Goal: Transaction & Acquisition: Book appointment/travel/reservation

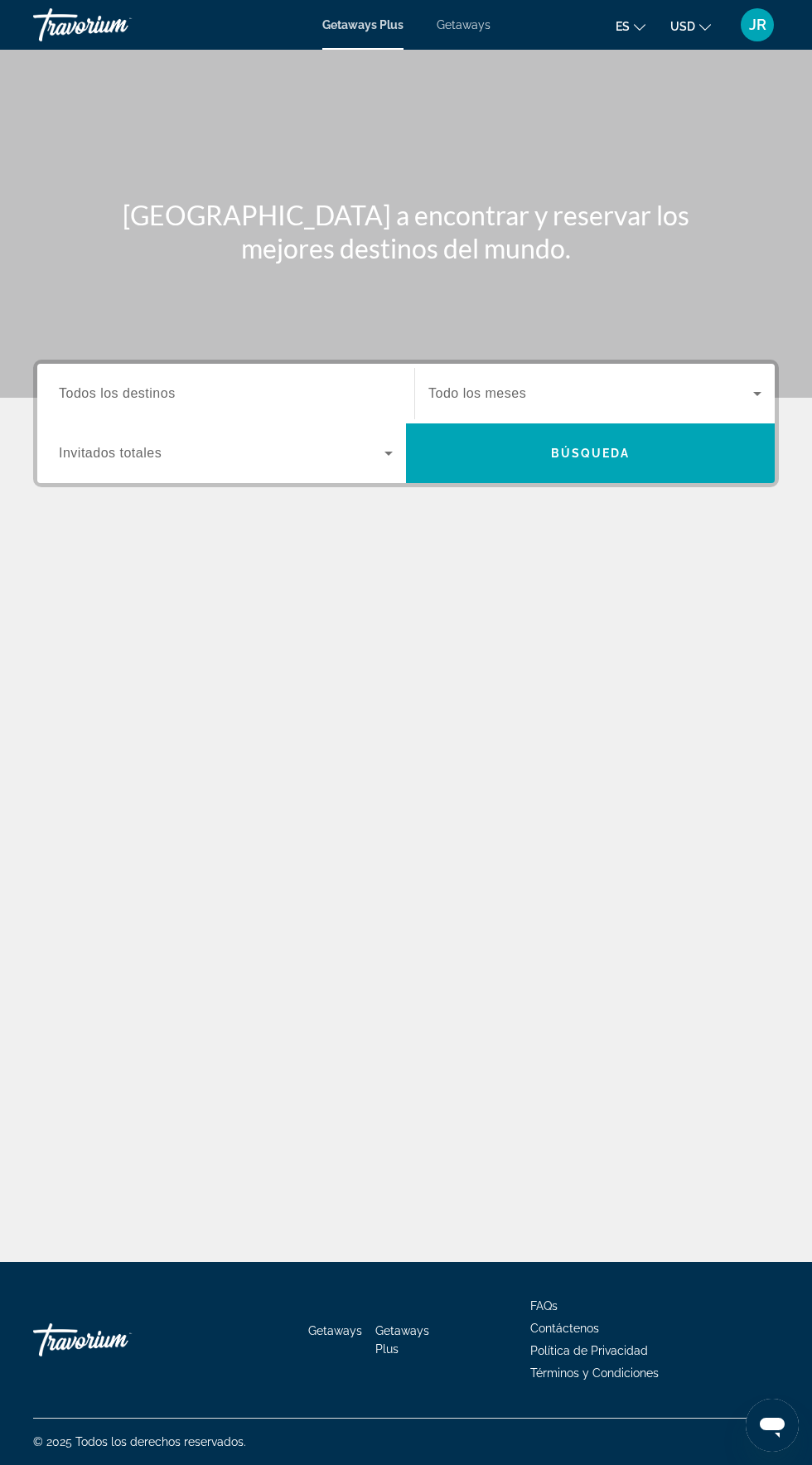
click at [274, 388] on input "Destination Todos los destinos" at bounding box center [225, 394] width 334 height 20
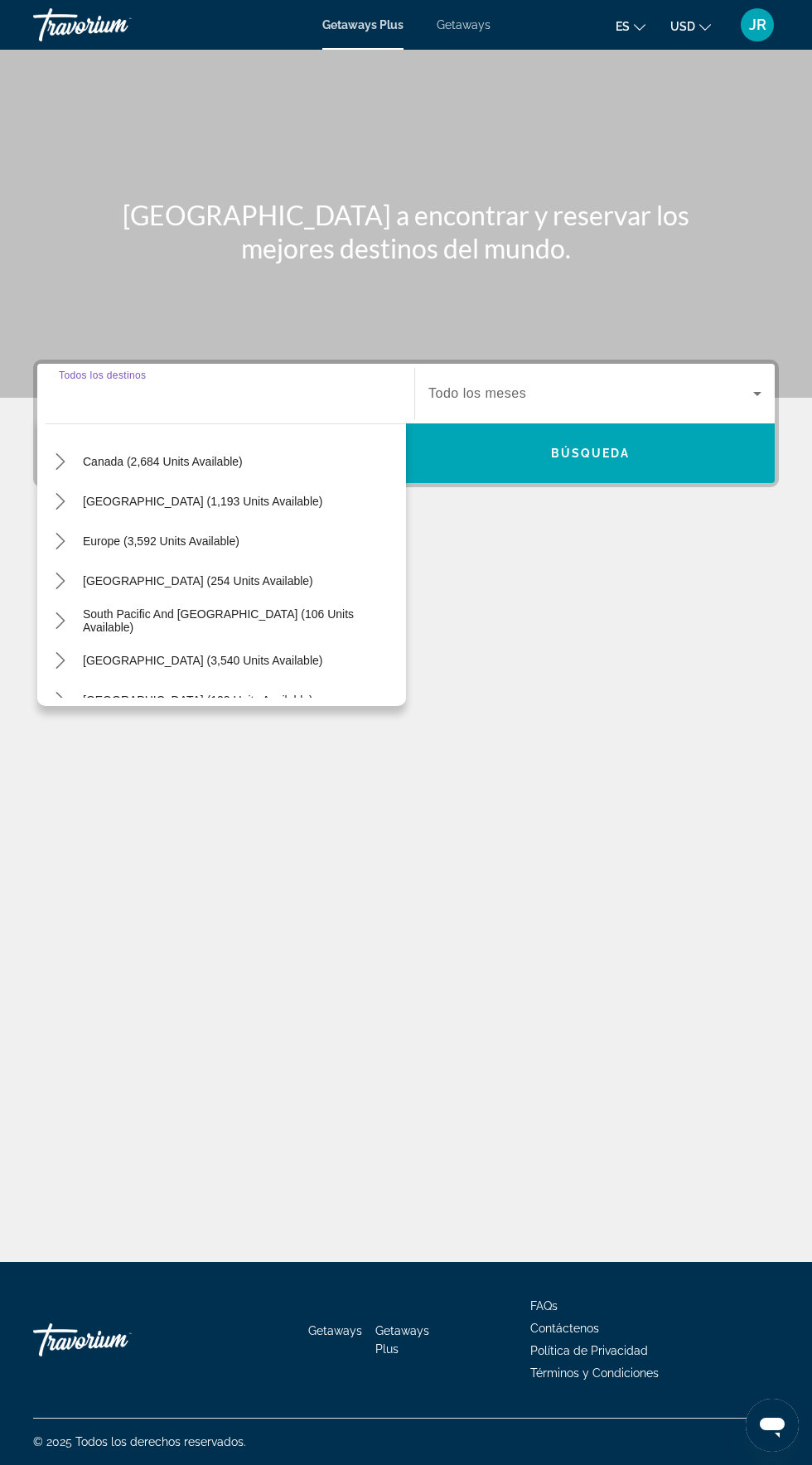
scroll to position [128, 0]
click at [276, 639] on span "Select destination: South America (3,540 units available)" at bounding box center [202, 658] width 256 height 39
type input "**********"
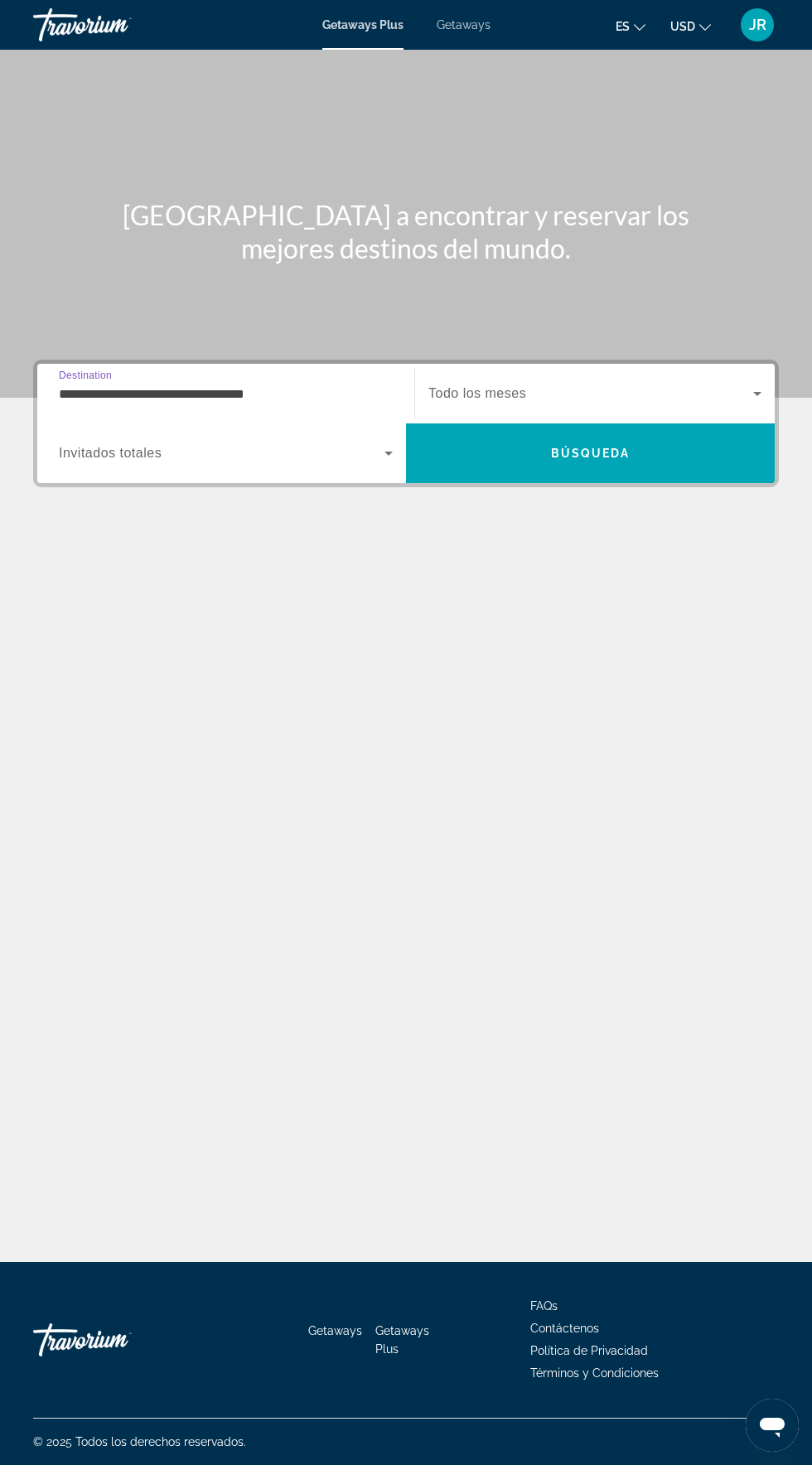
click at [330, 444] on span "Search widget" at bounding box center [221, 453] width 325 height 20
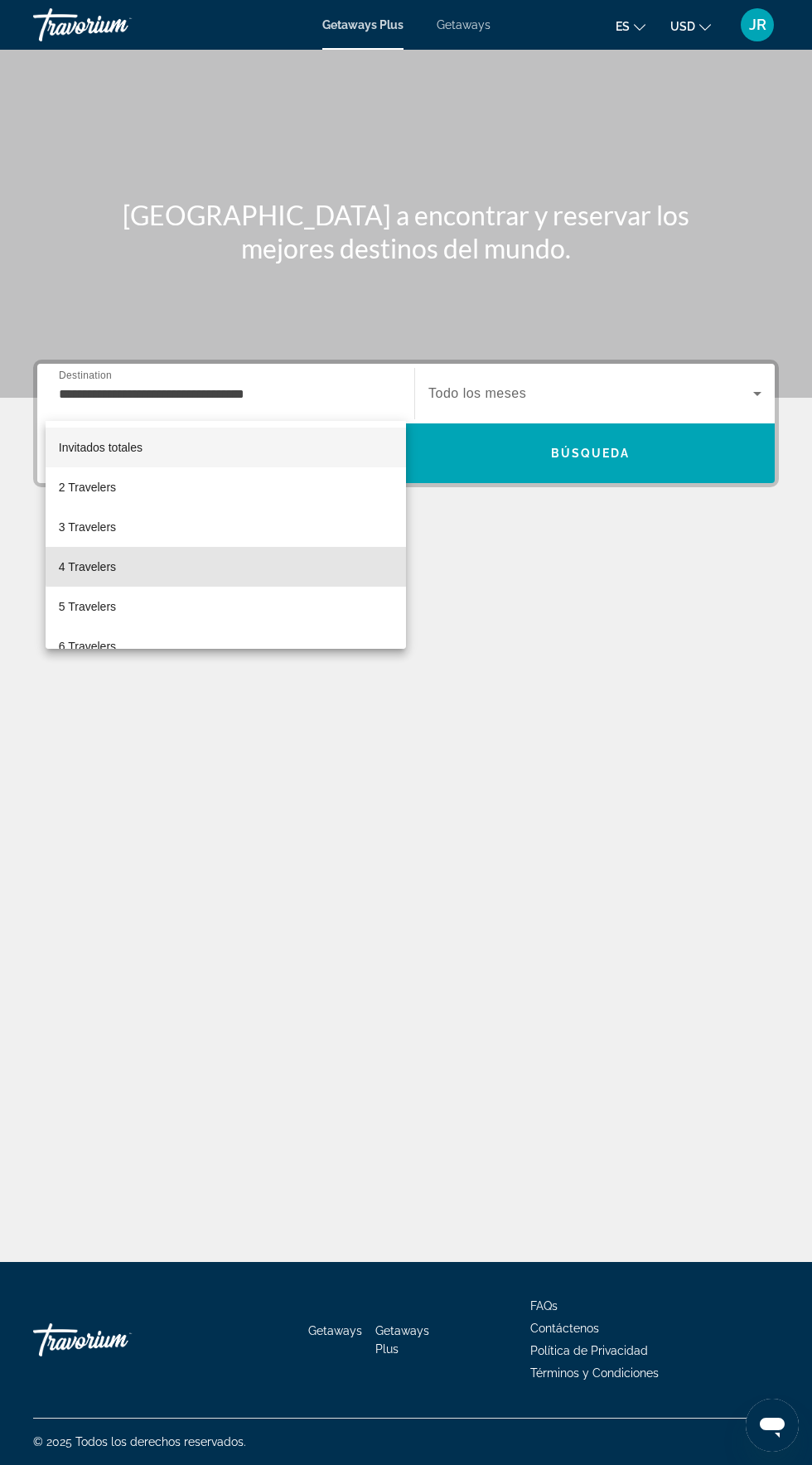
scroll to position [59, 0]
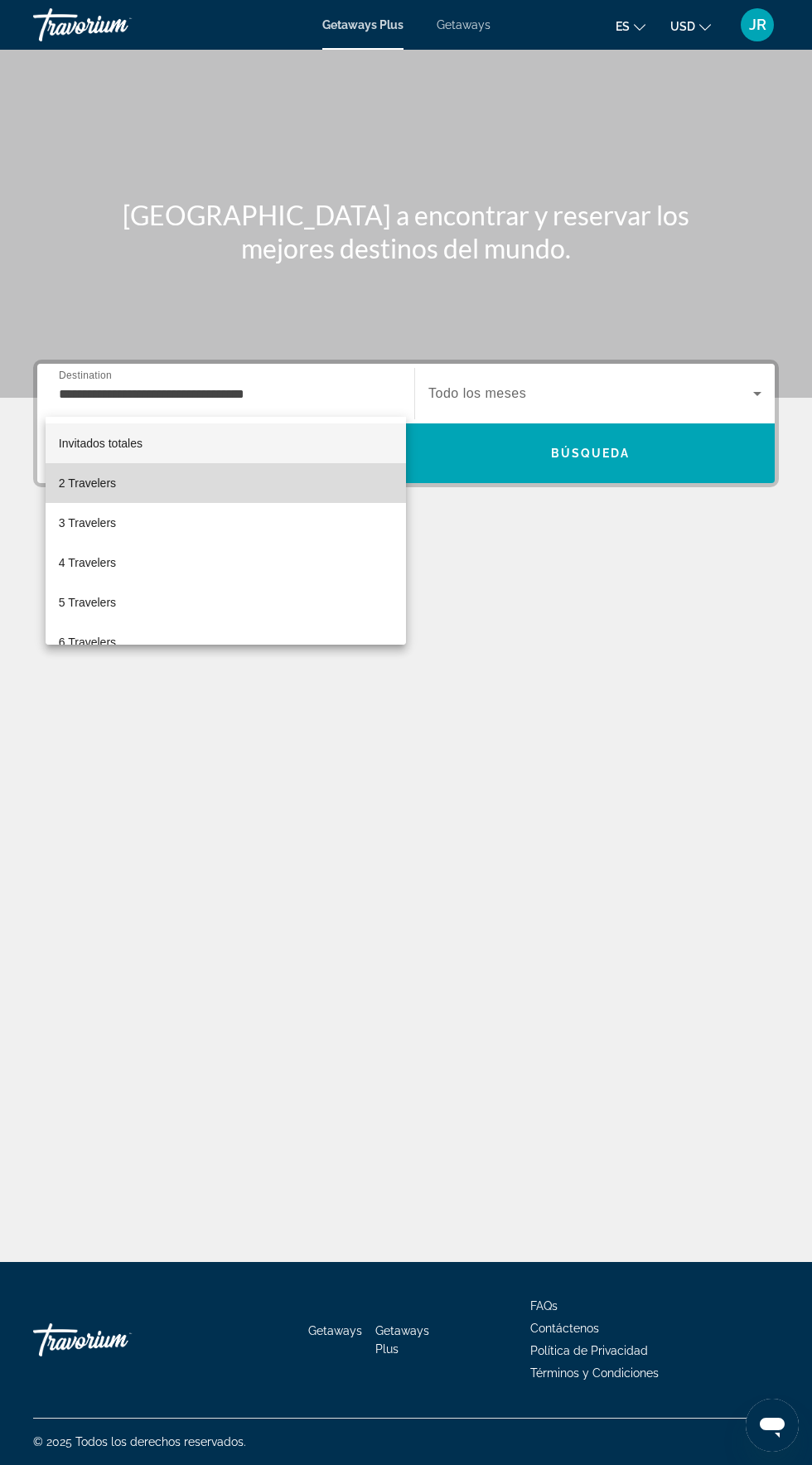
click at [248, 484] on mat-option "2 Travelers" at bounding box center [225, 482] width 360 height 39
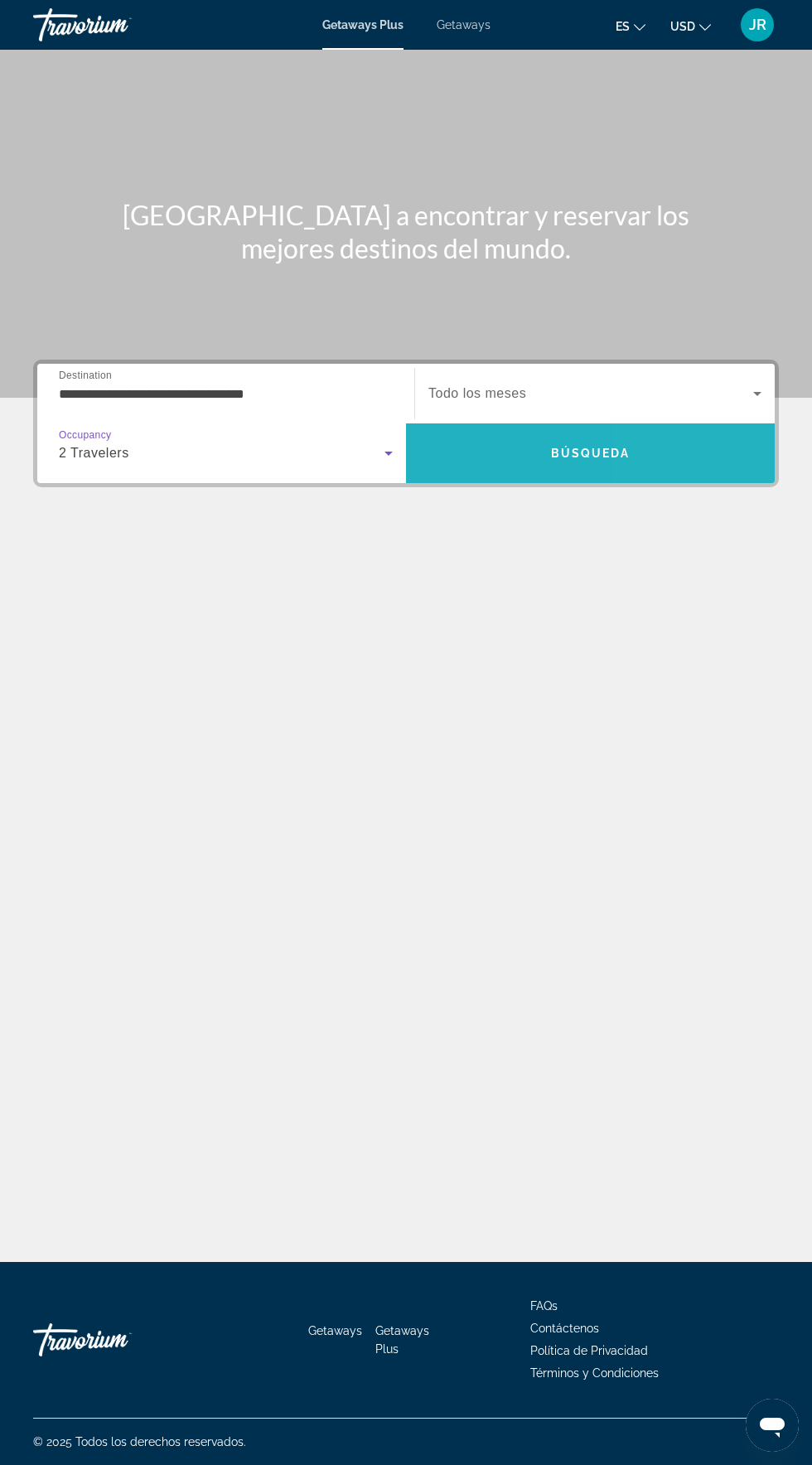
click at [666, 433] on span "Search" at bounding box center [590, 452] width 368 height 39
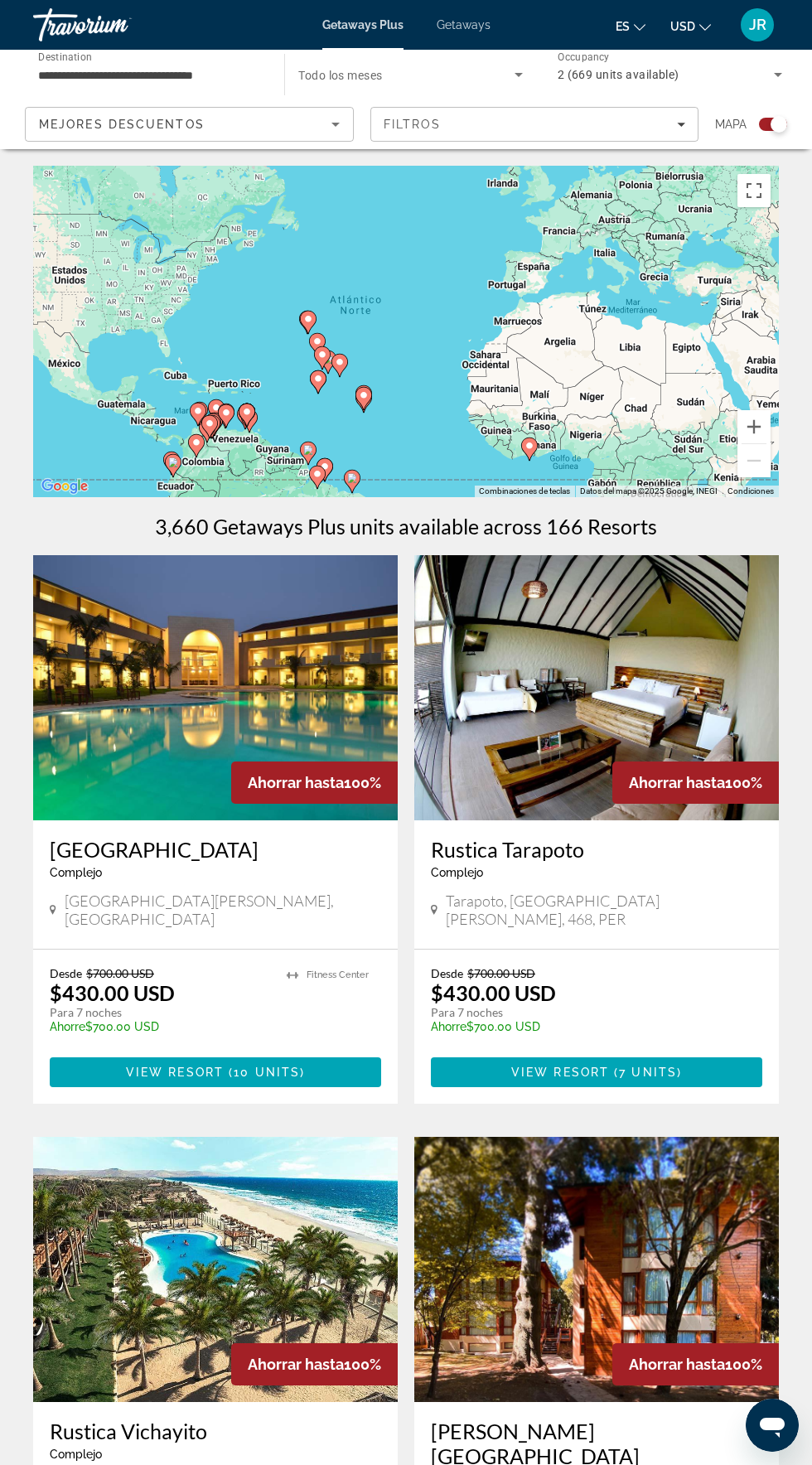
click at [303, 129] on div "Mejores descuentos" at bounding box center [185, 124] width 292 height 20
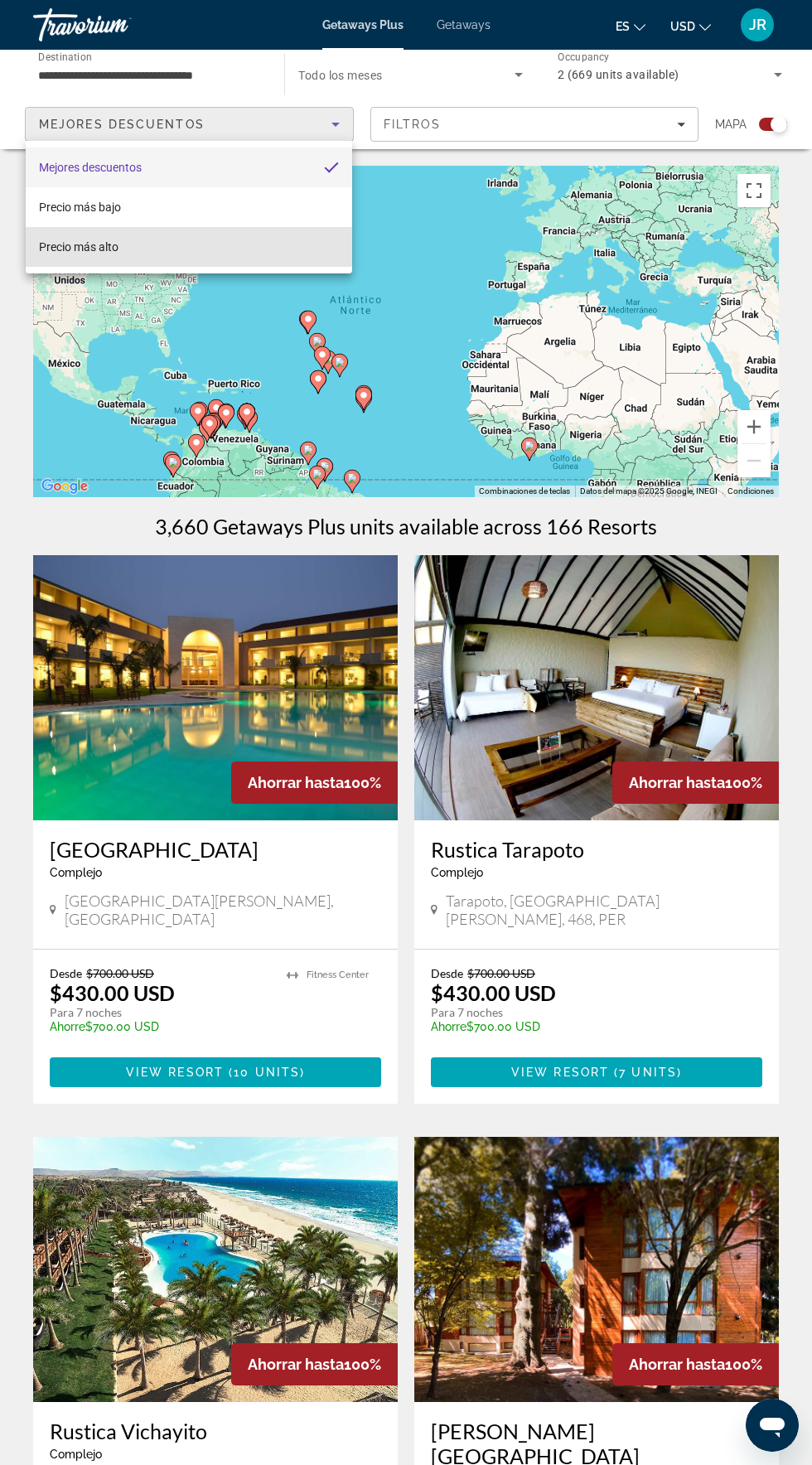
scroll to position [32, 0]
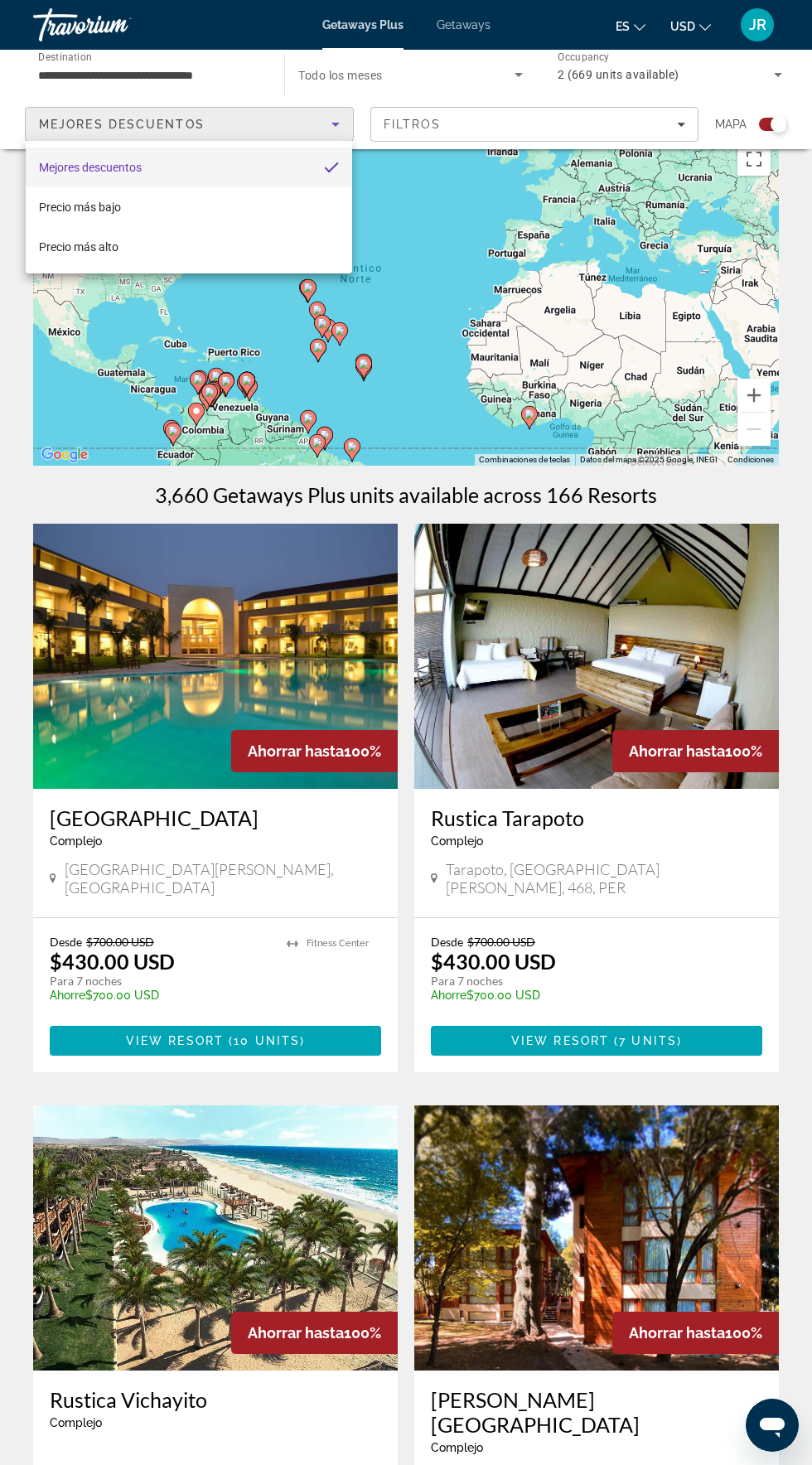
click at [308, 123] on div at bounding box center [406, 732] width 812 height 1465
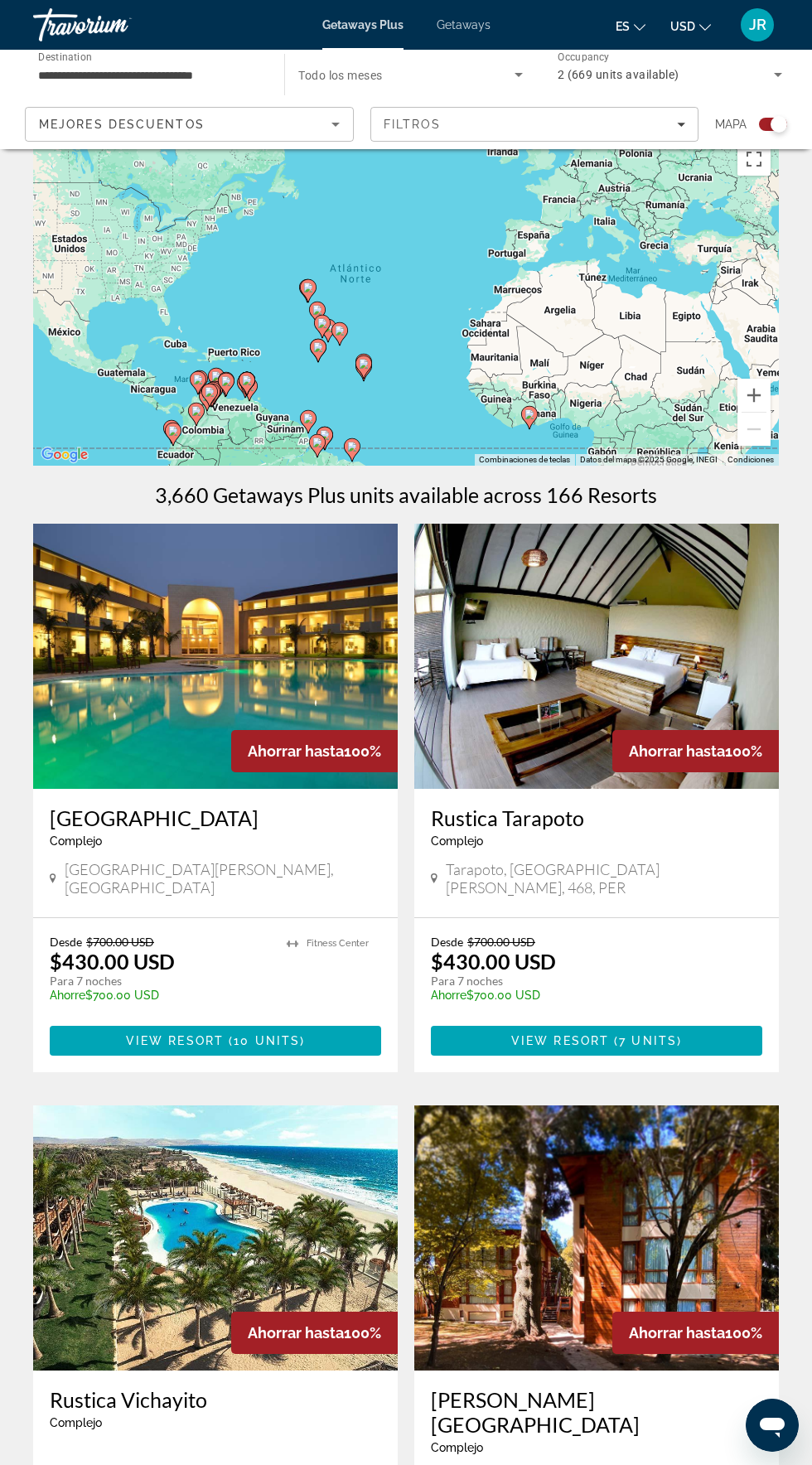
scroll to position [0, 0]
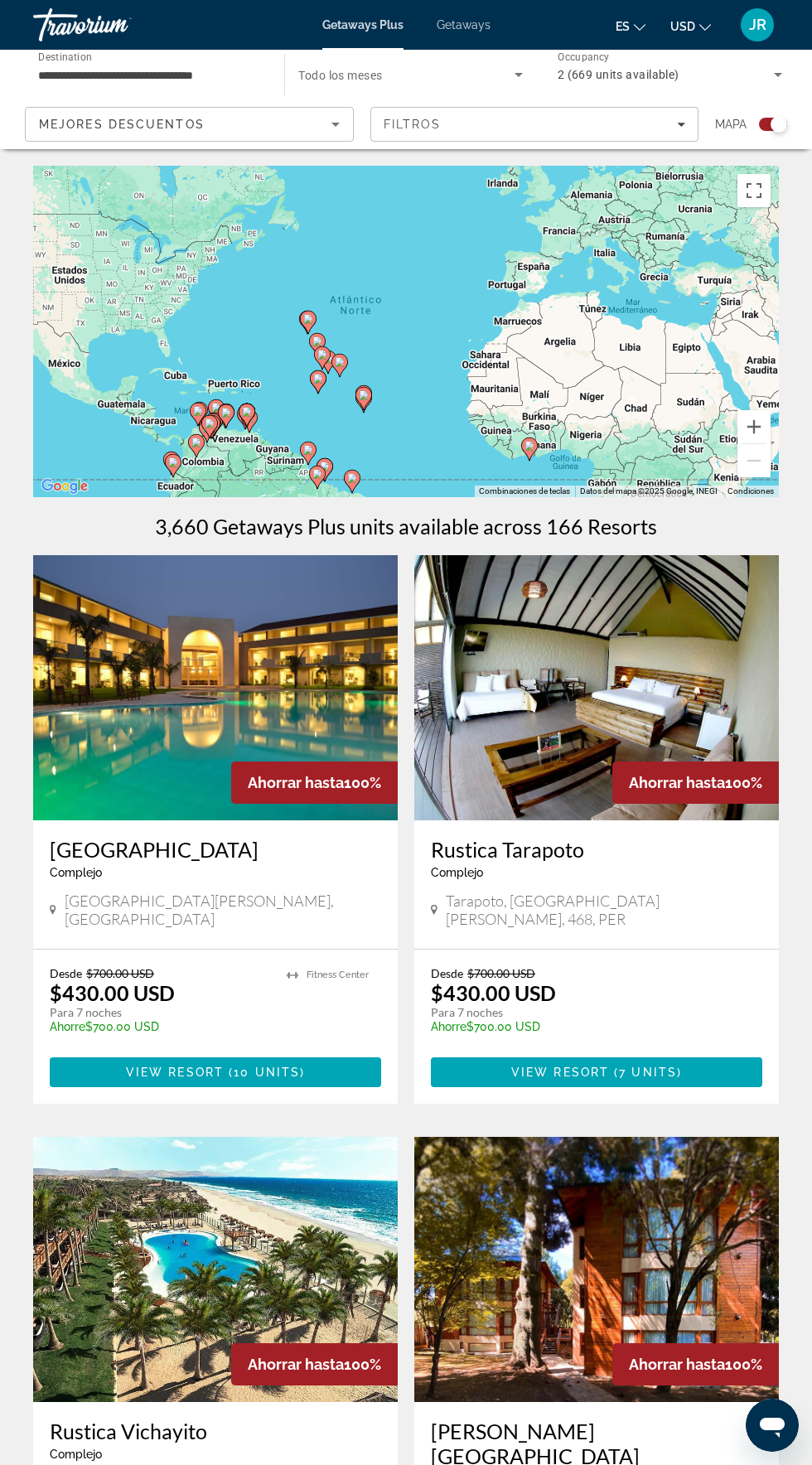
click at [243, 75] on input "**********" at bounding box center [150, 75] width 224 height 20
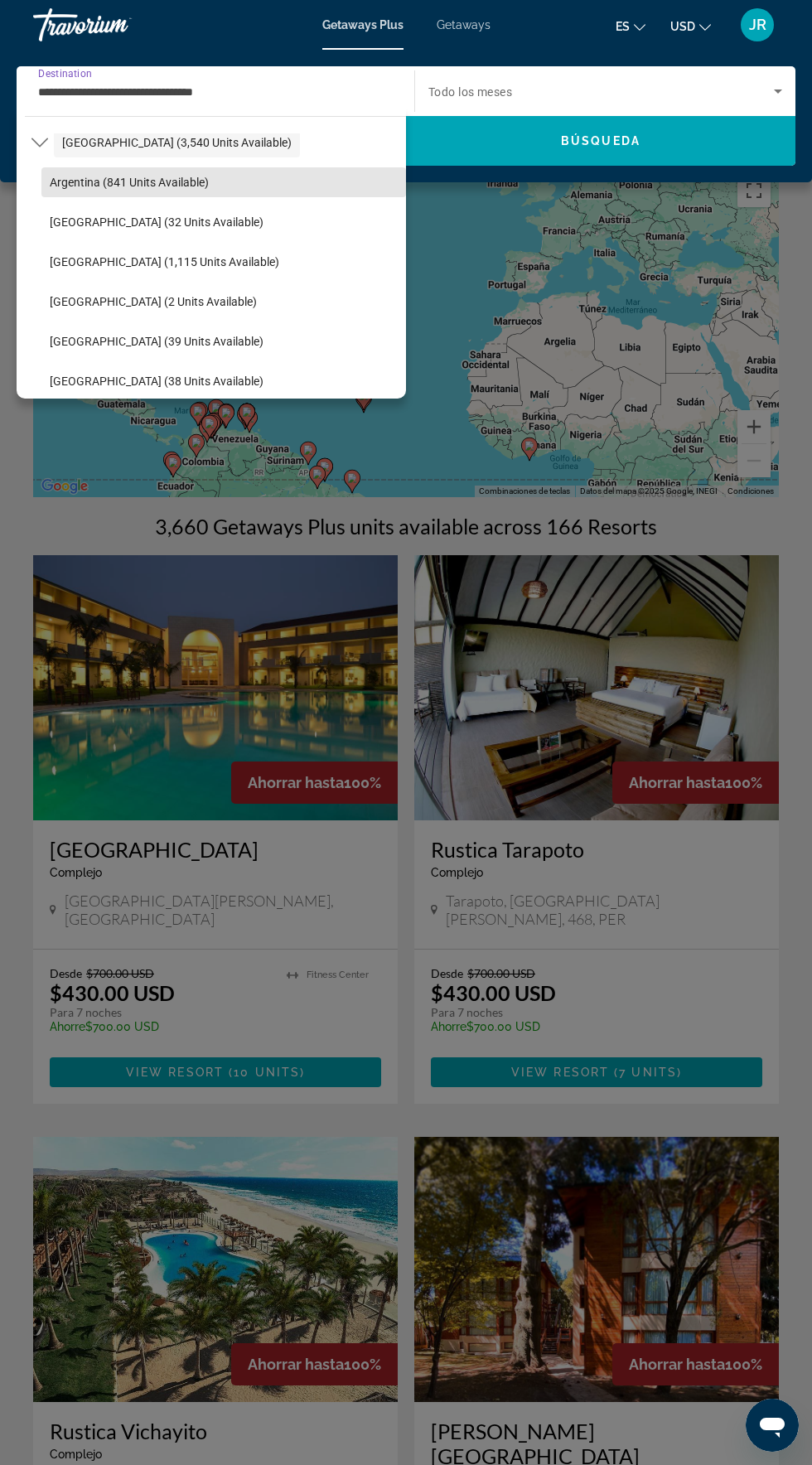
scroll to position [338, 0]
click at [219, 176] on span "Select destination: Argentina (841 units available)" at bounding box center [223, 181] width 365 height 39
type input "**********"
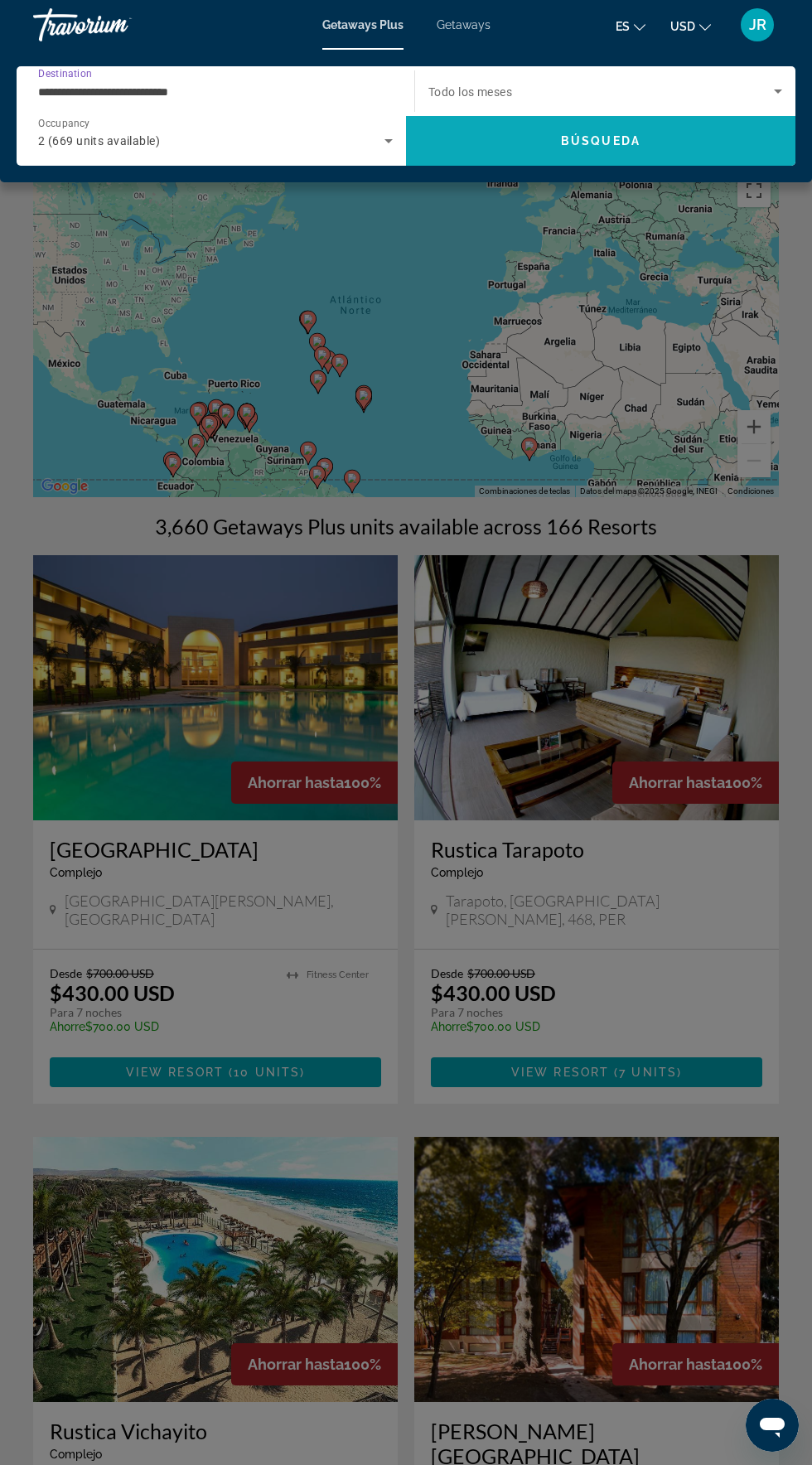
click at [654, 162] on span "Search" at bounding box center [600, 141] width 390 height 50
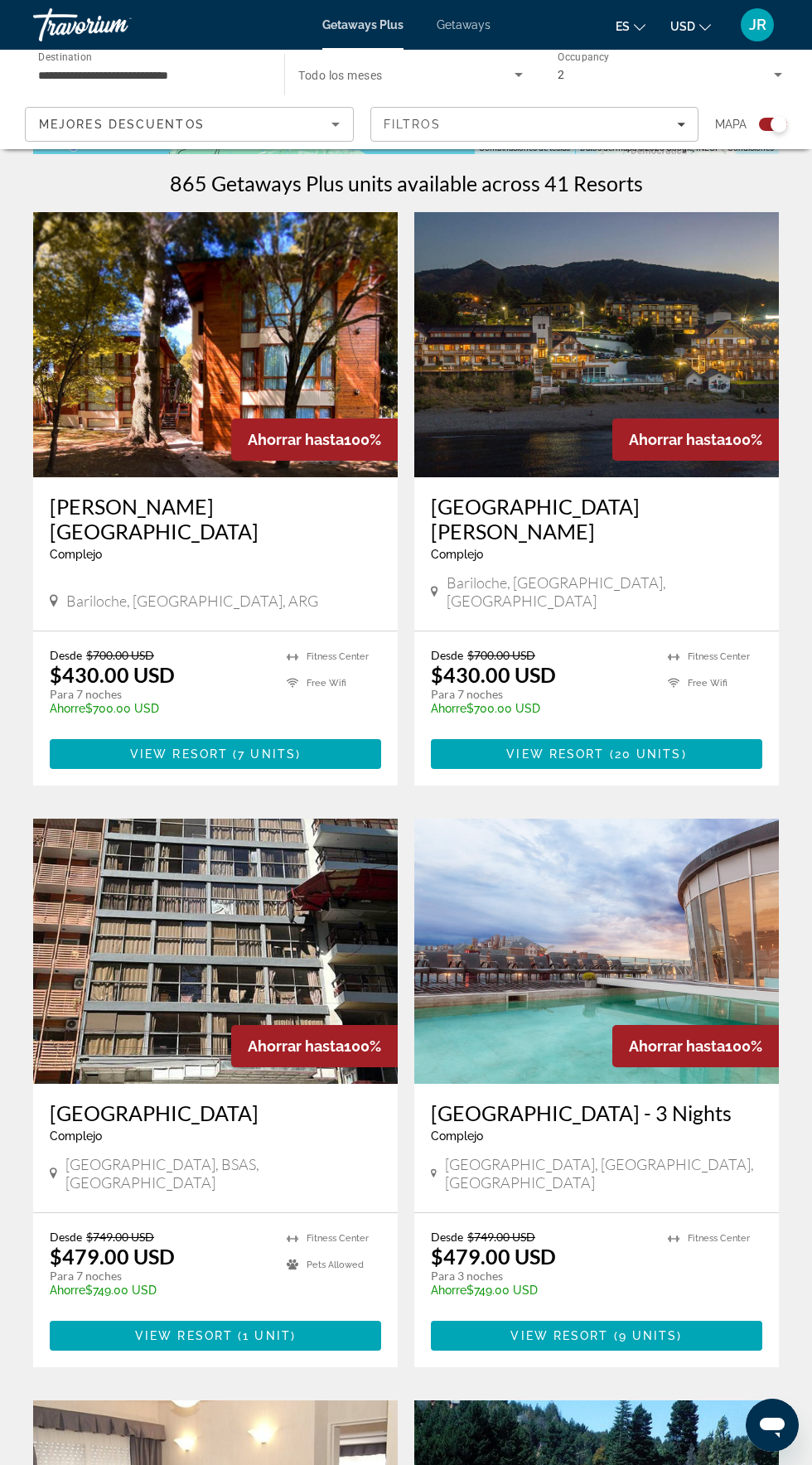
scroll to position [346, 0]
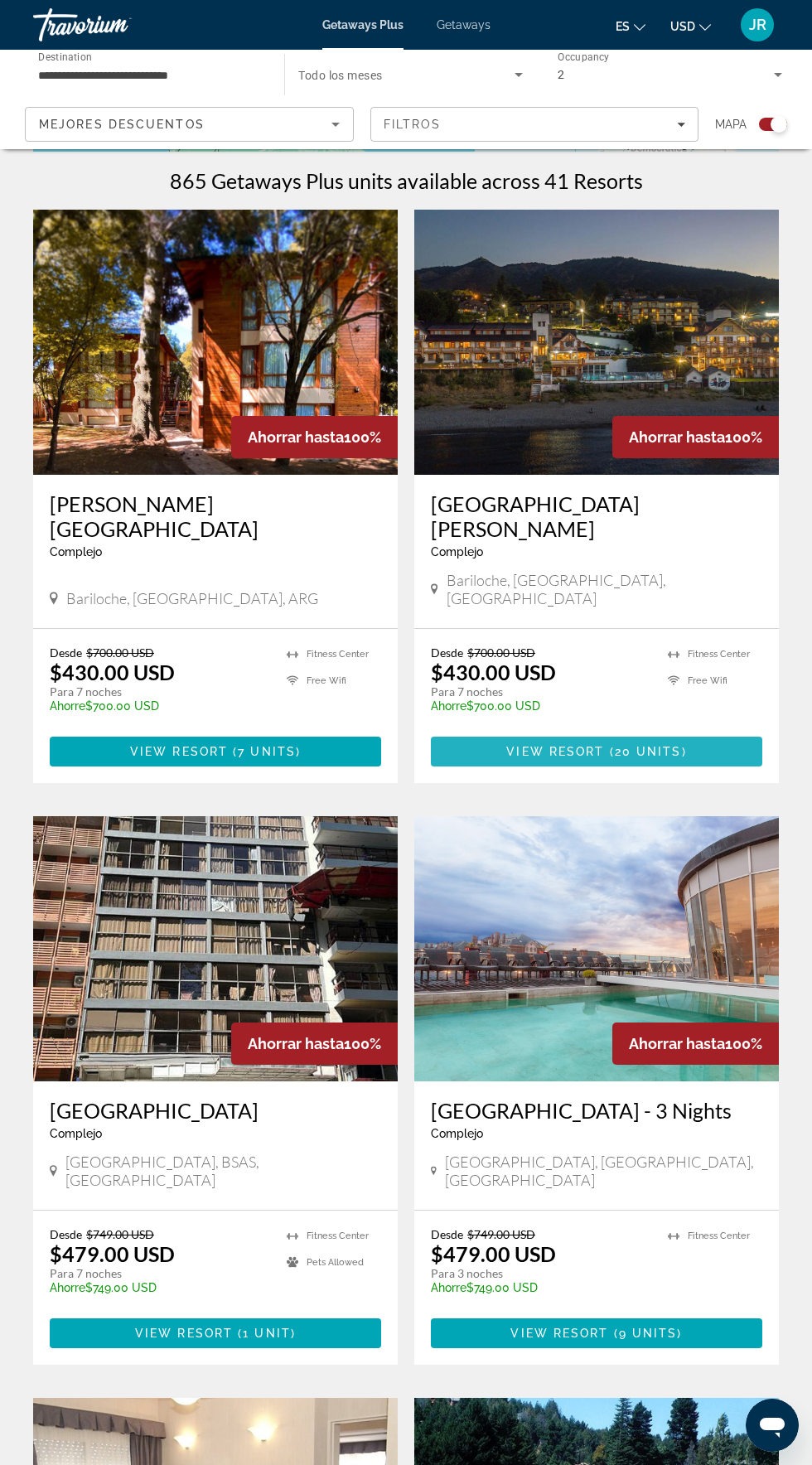
click at [650, 745] on span "20 units" at bounding box center [648, 752] width 67 height 13
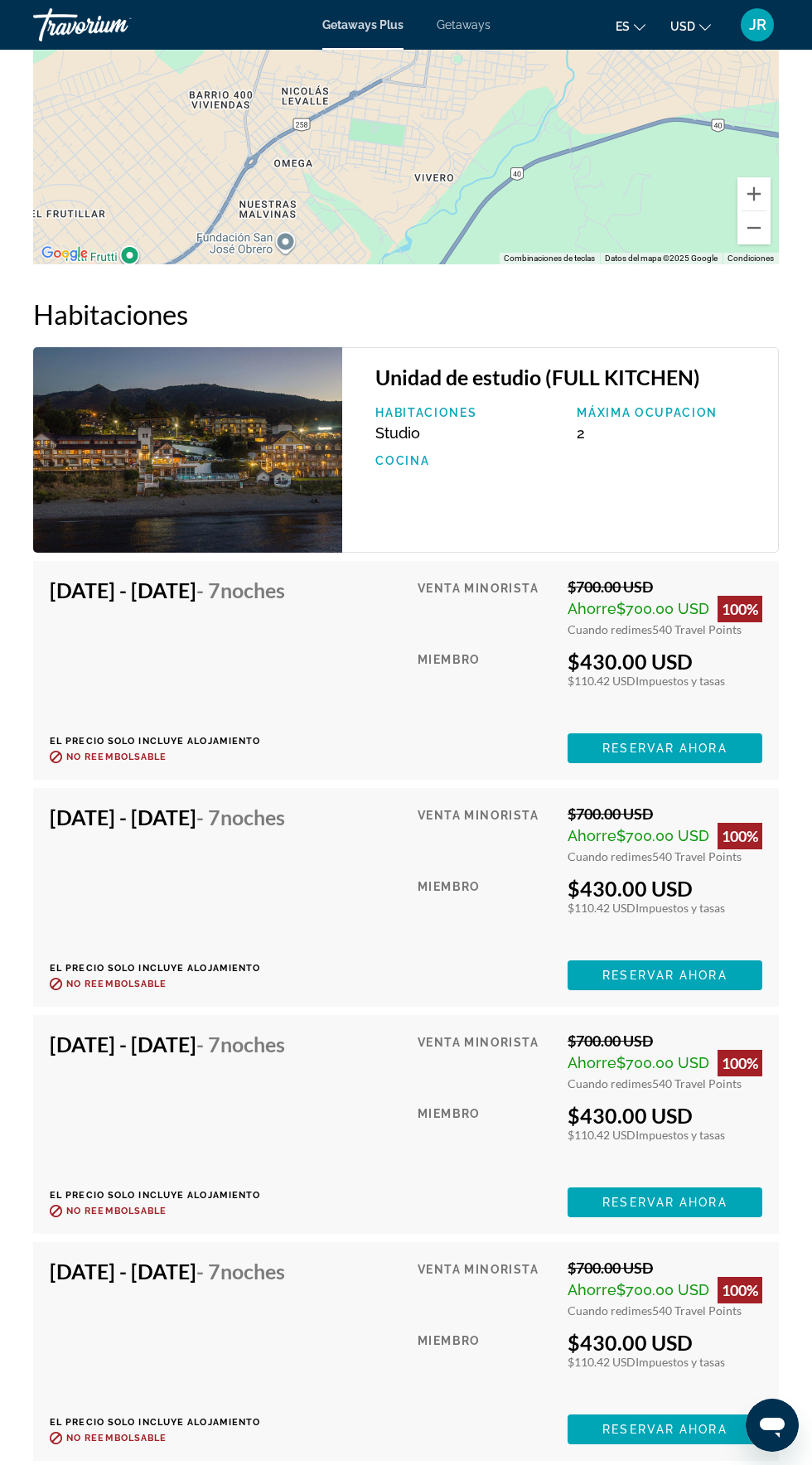
scroll to position [3068, 0]
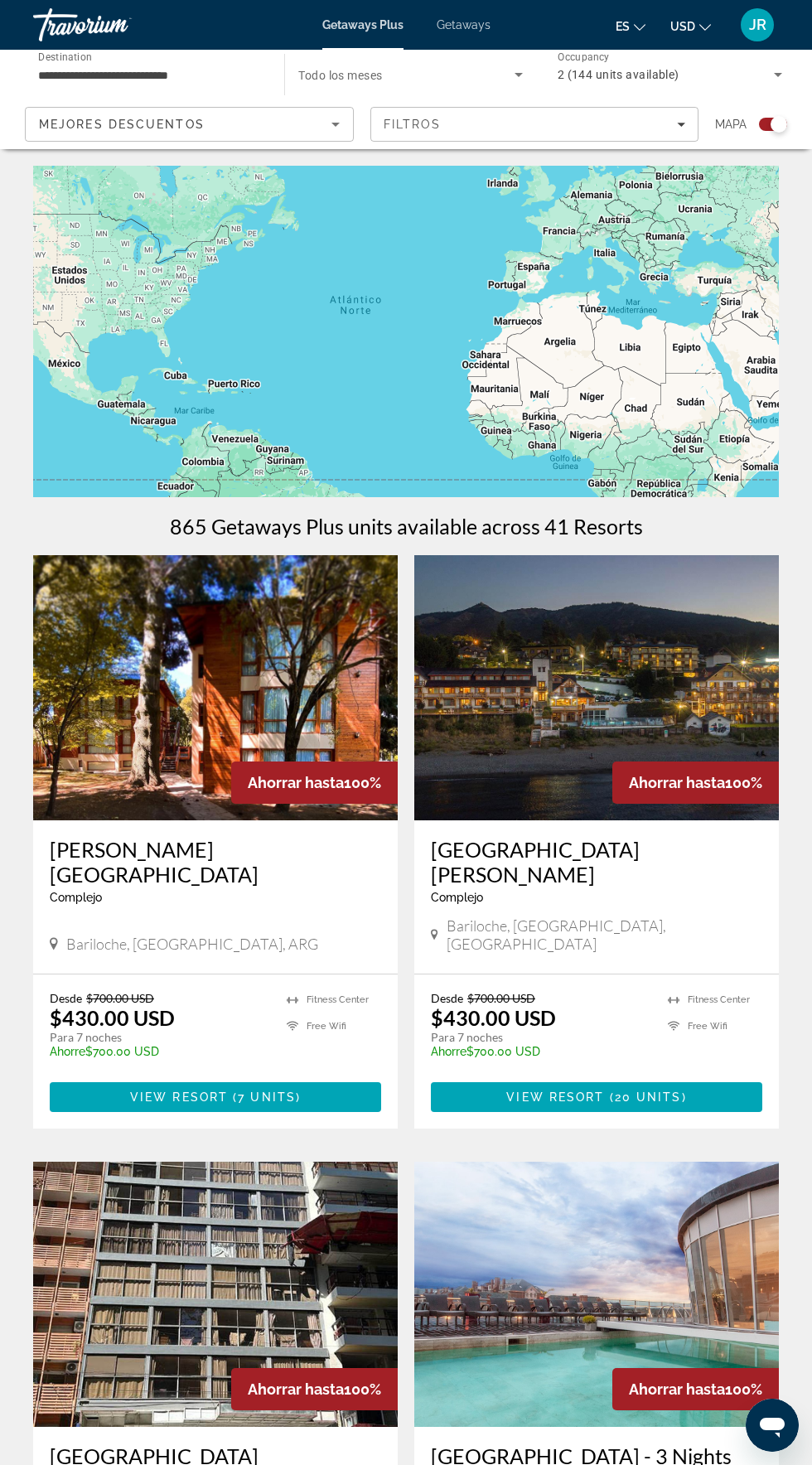
click at [475, 67] on span "Search widget" at bounding box center [406, 74] width 216 height 20
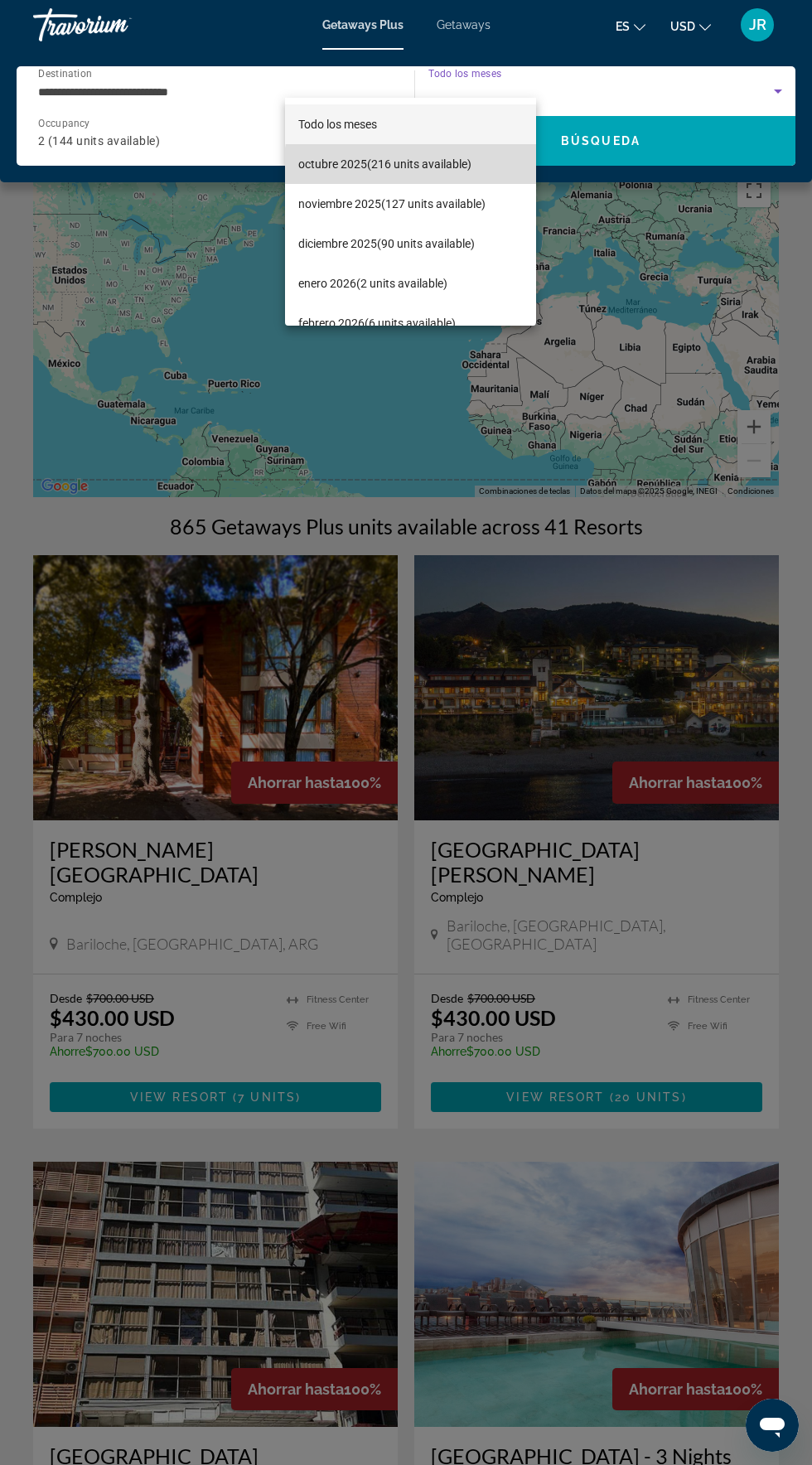
click at [436, 169] on span "[DATE] (216 units available)" at bounding box center [385, 164] width 173 height 20
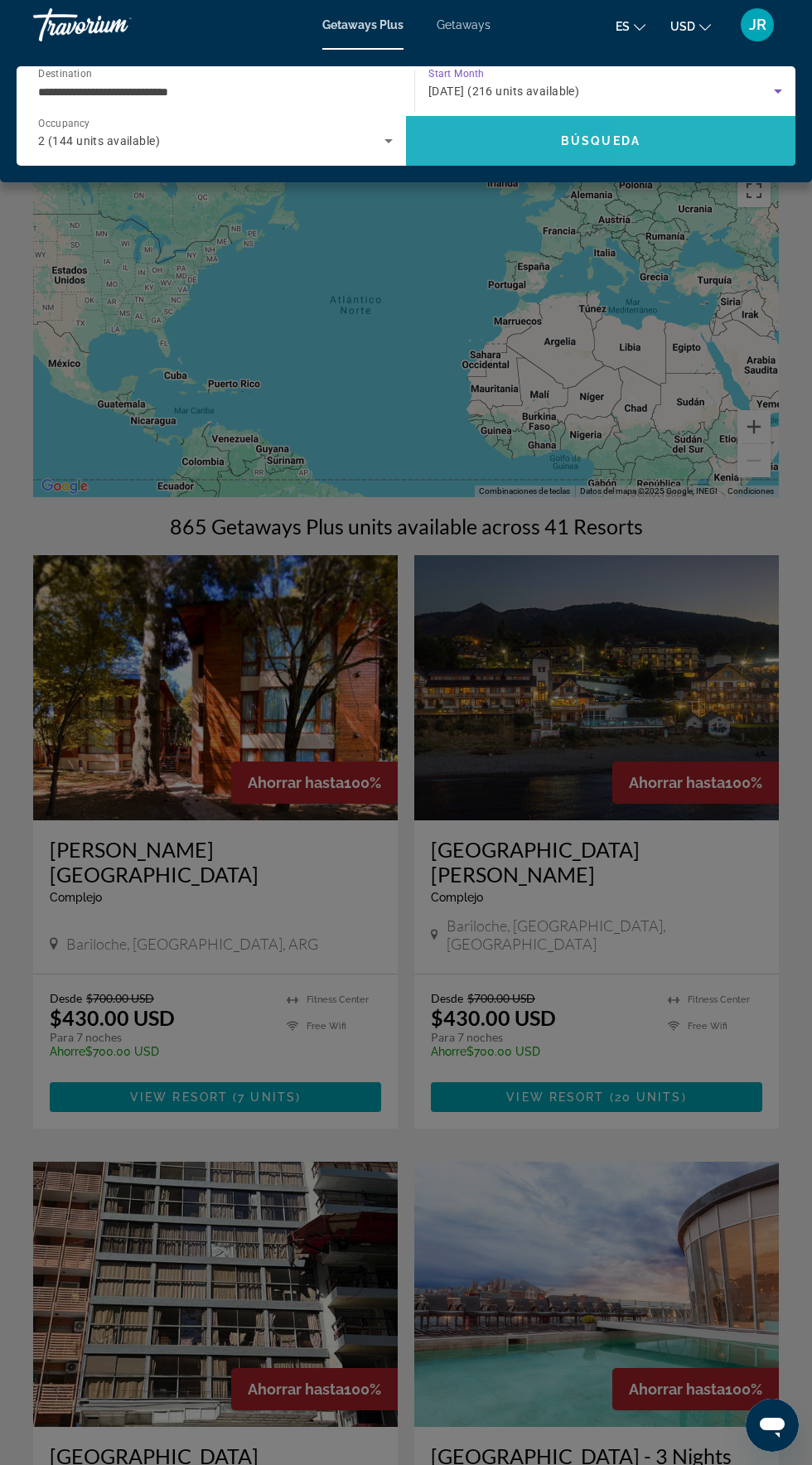
click at [687, 149] on span "Search" at bounding box center [600, 141] width 390 height 39
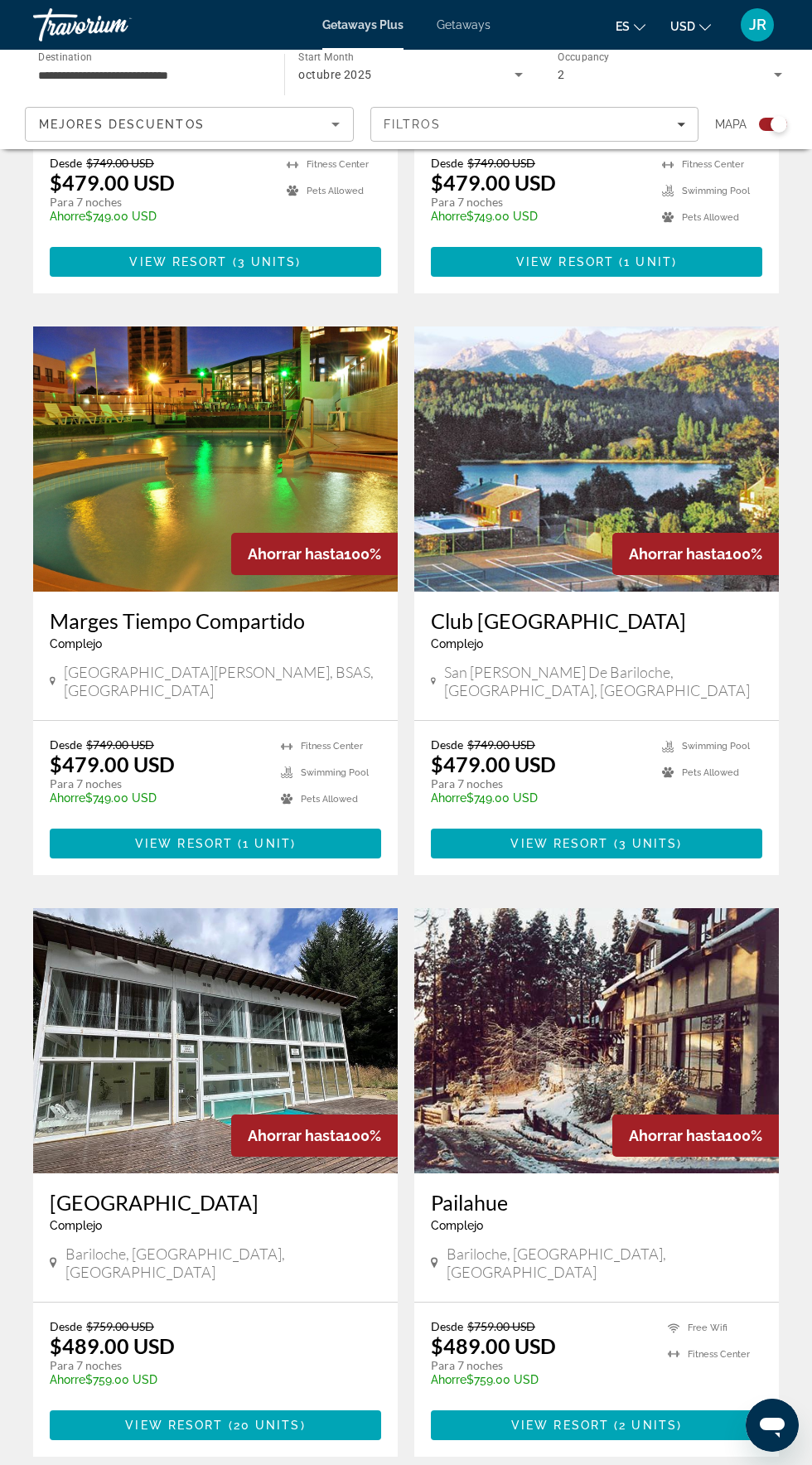
scroll to position [2645, 0]
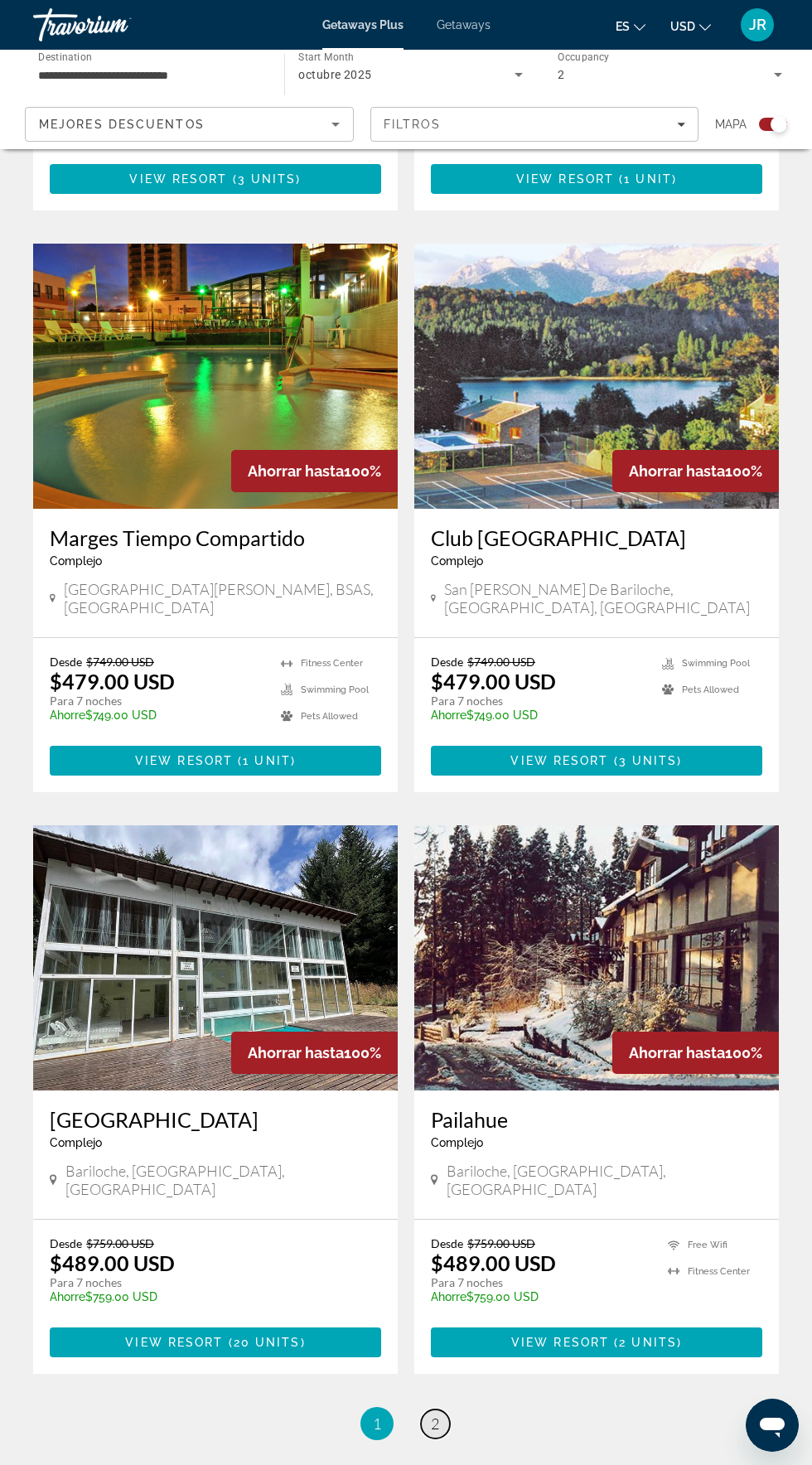
click at [435, 1414] on span "2" at bounding box center [435, 1423] width 9 height 18
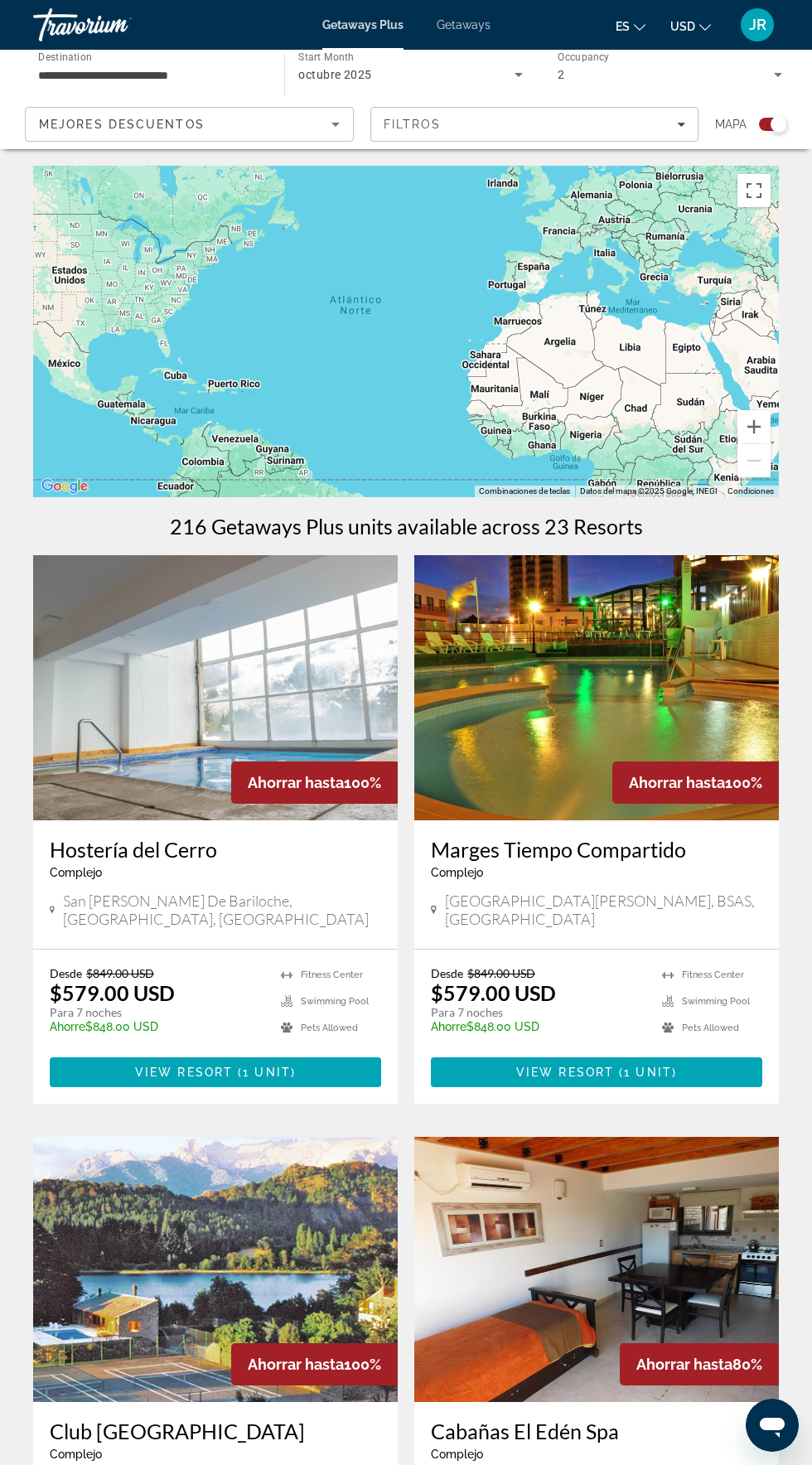
click at [480, 21] on span "Getaways" at bounding box center [464, 25] width 54 height 13
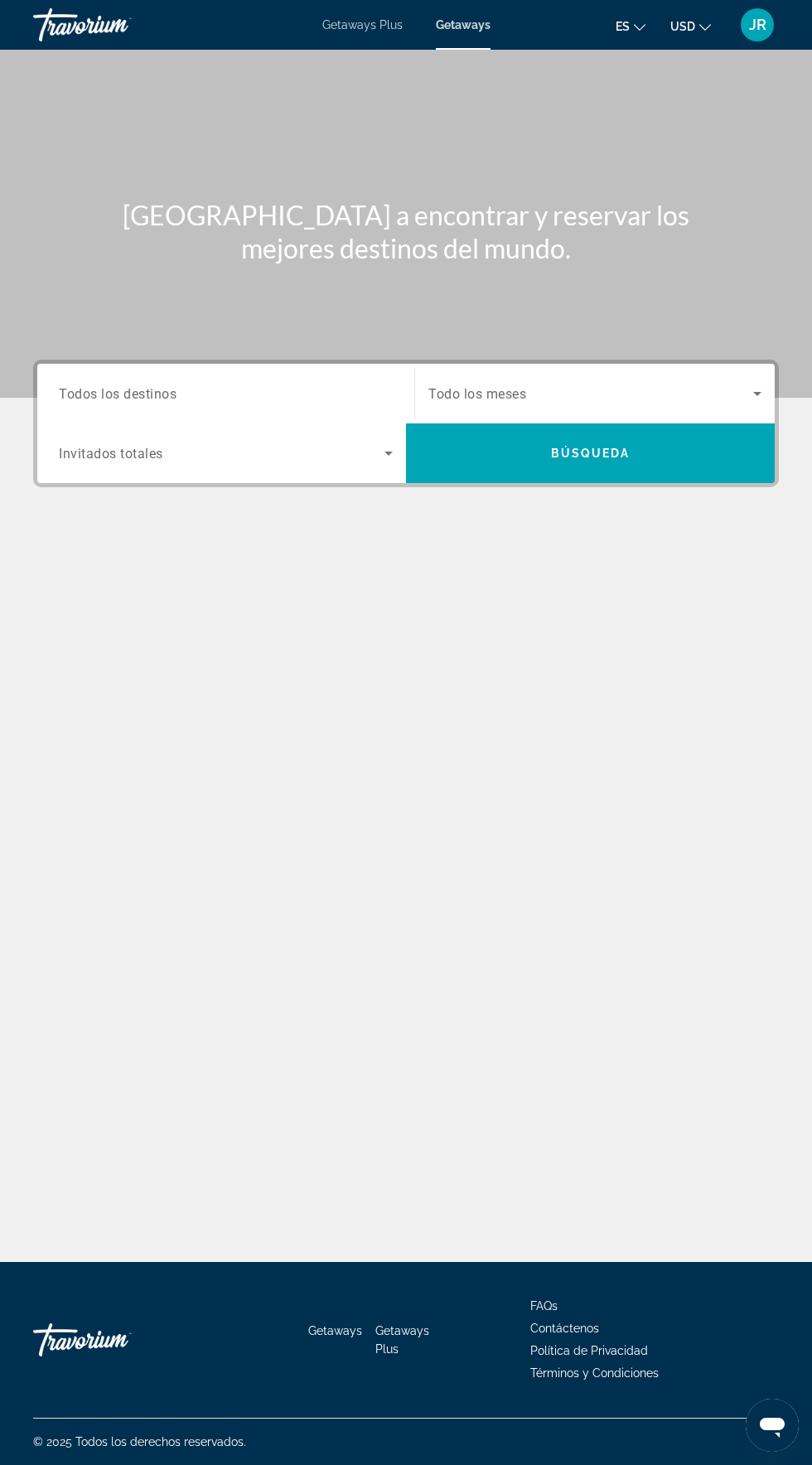
click at [306, 392] on input "Destination Todos los destinos" at bounding box center [225, 394] width 334 height 20
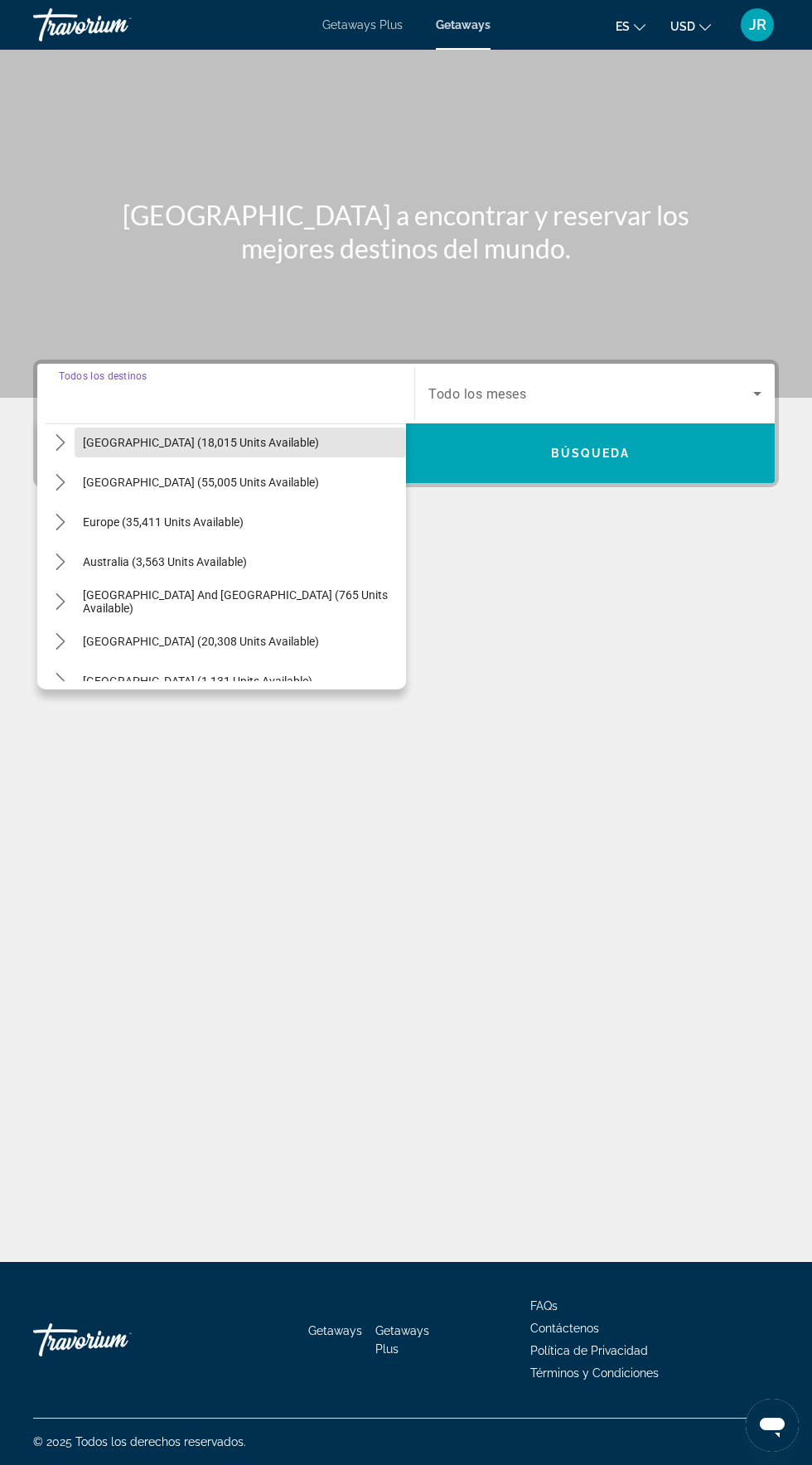
scroll to position [134, 0]
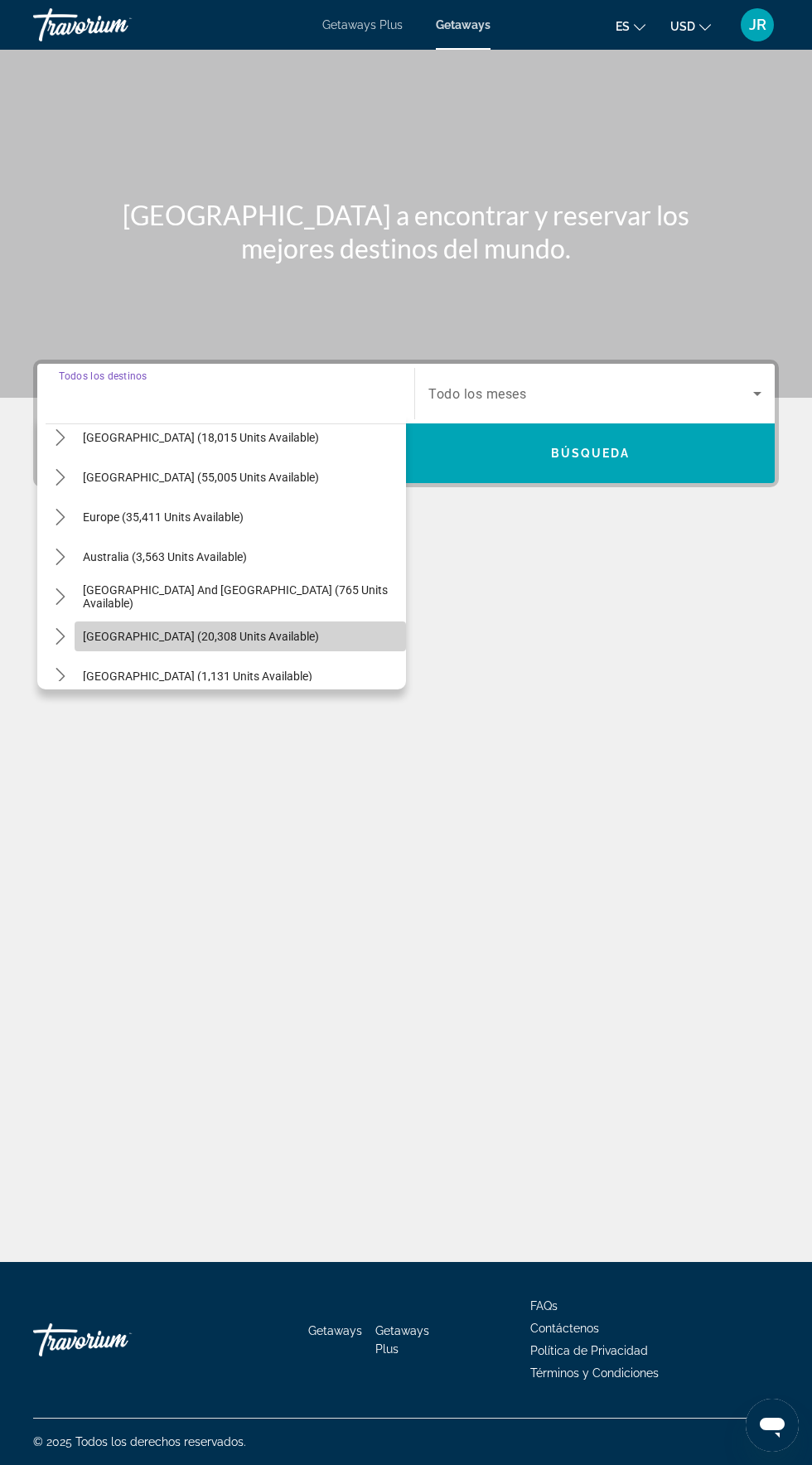
click at [272, 616] on span "Select destination: South America (20,308 units available)" at bounding box center [240, 635] width 331 height 39
type input "**********"
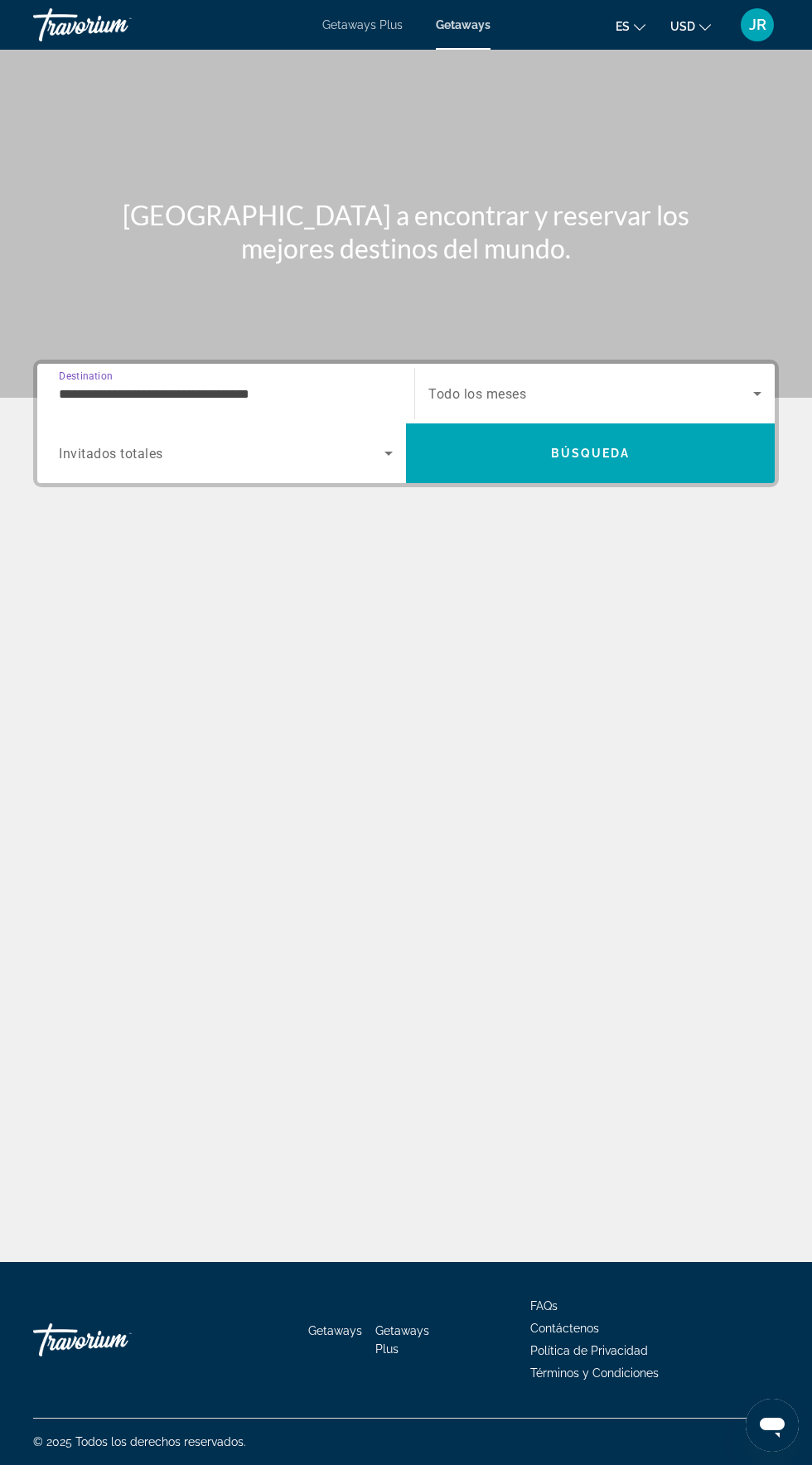
click at [353, 444] on span "Search widget" at bounding box center [221, 453] width 325 height 20
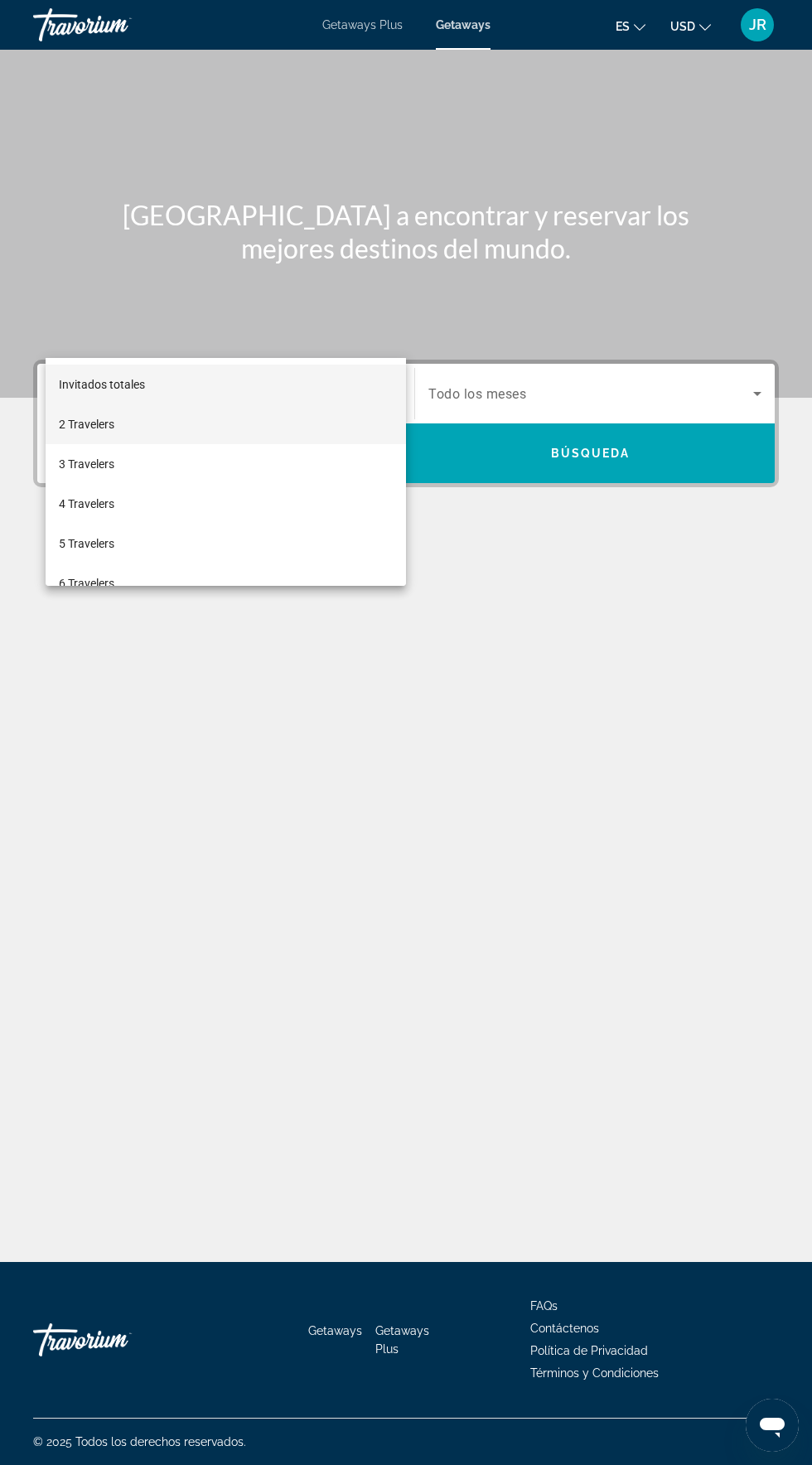
click at [284, 423] on mat-option "2 Travelers" at bounding box center [225, 424] width 360 height 39
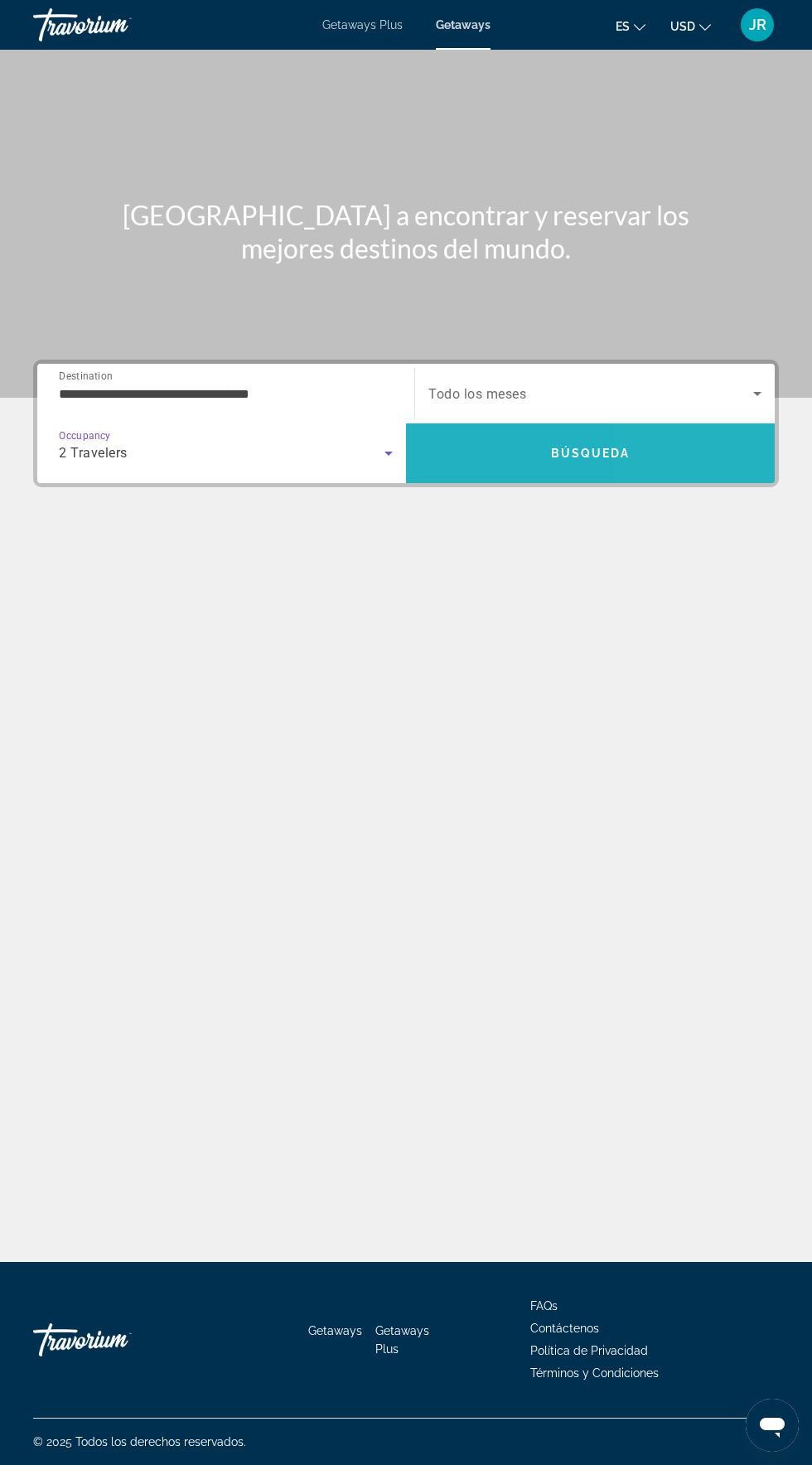
click at [702, 433] on span "Search" at bounding box center [590, 452] width 368 height 39
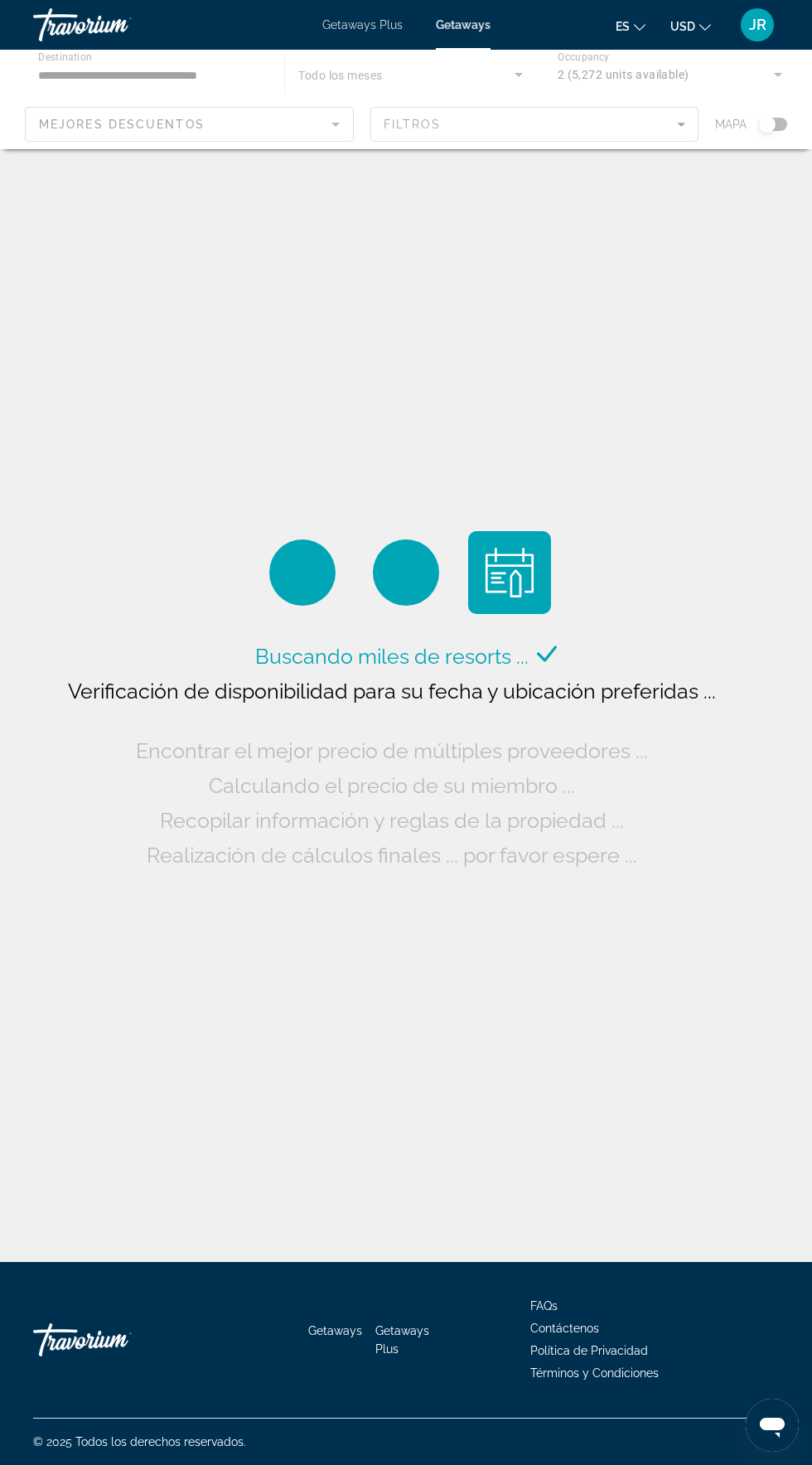
click at [447, 74] on div "Main content" at bounding box center [406, 99] width 812 height 99
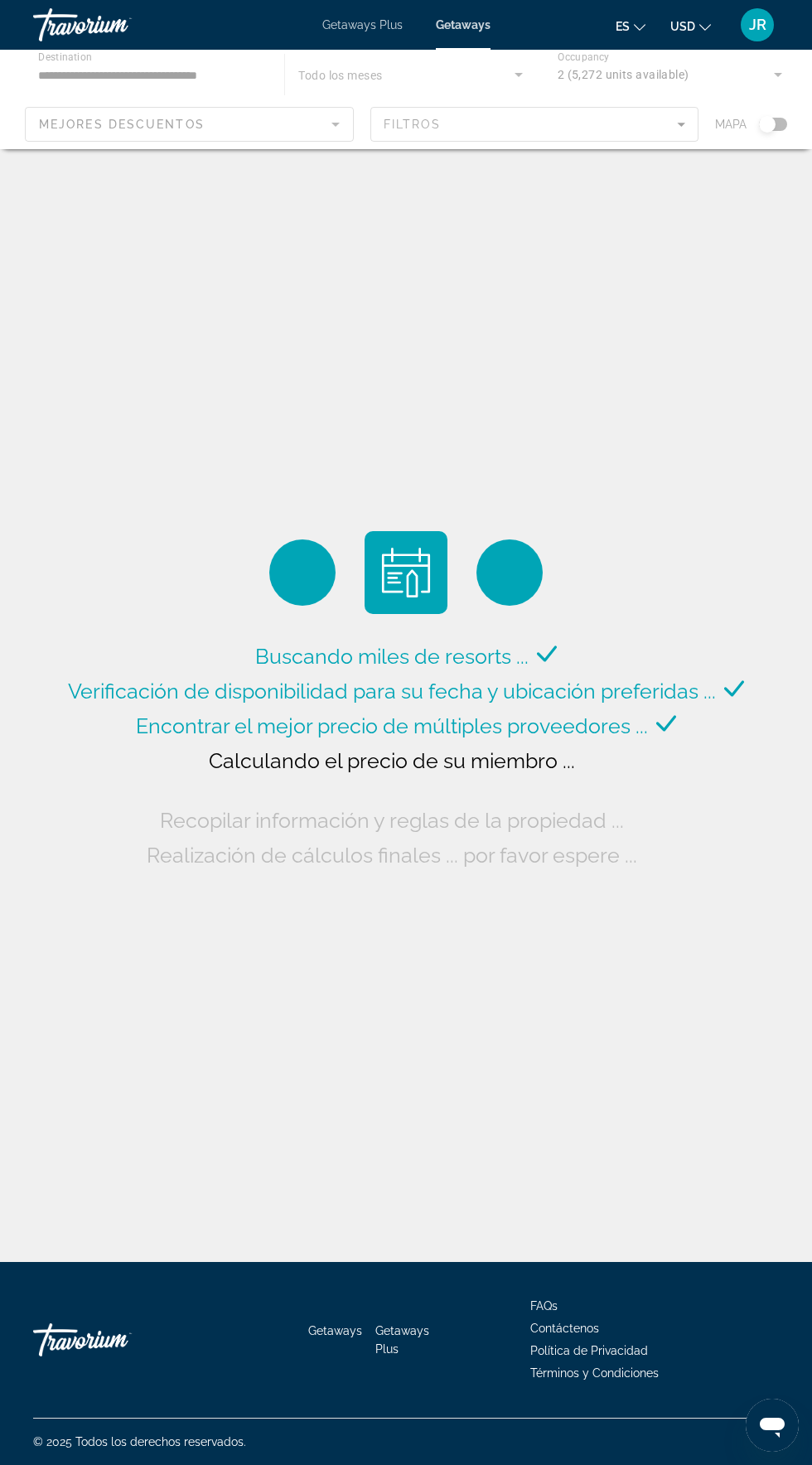
click at [520, 76] on div "Main content" at bounding box center [406, 99] width 812 height 99
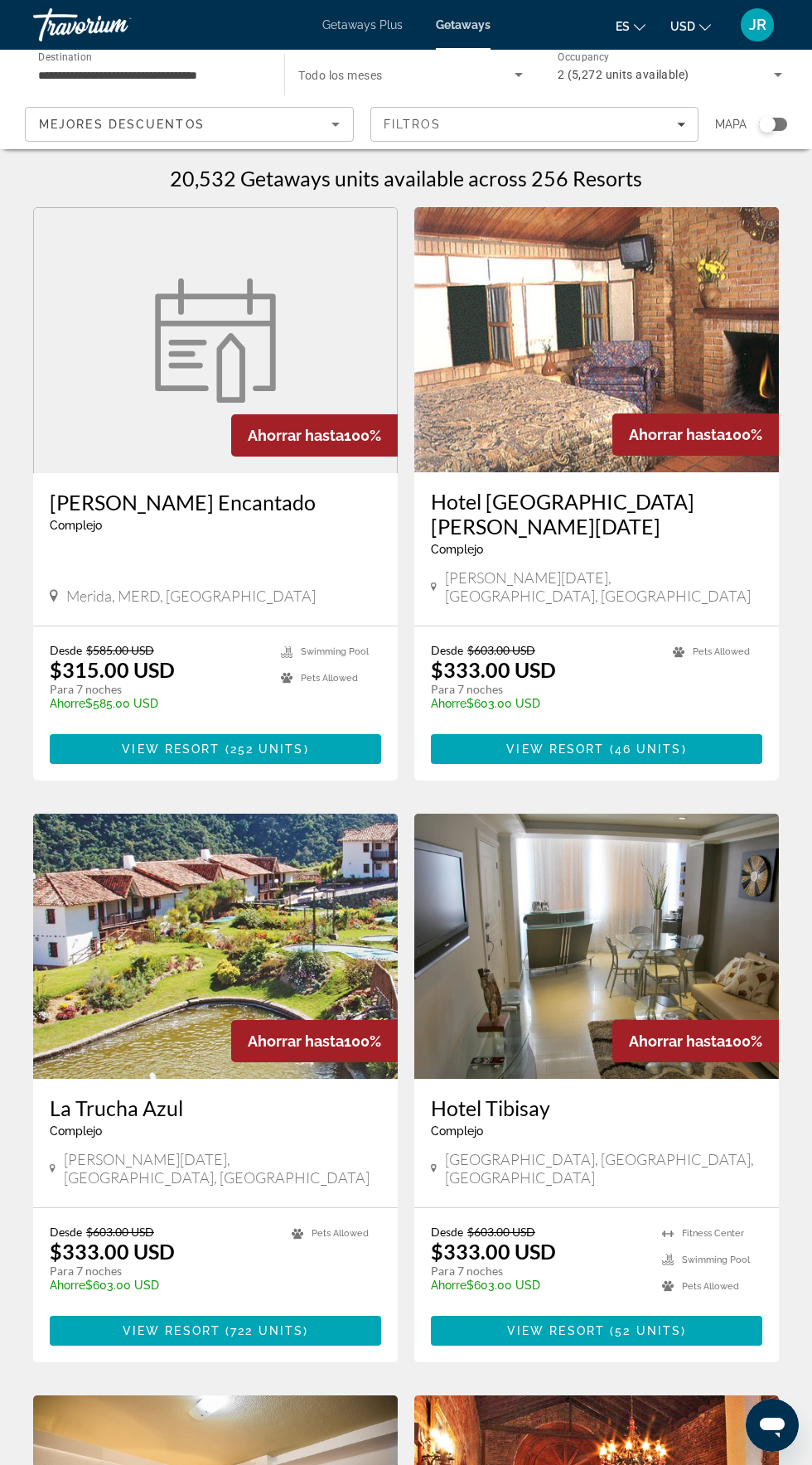
click at [362, 81] on span "Todo los meses" at bounding box center [340, 75] width 84 height 13
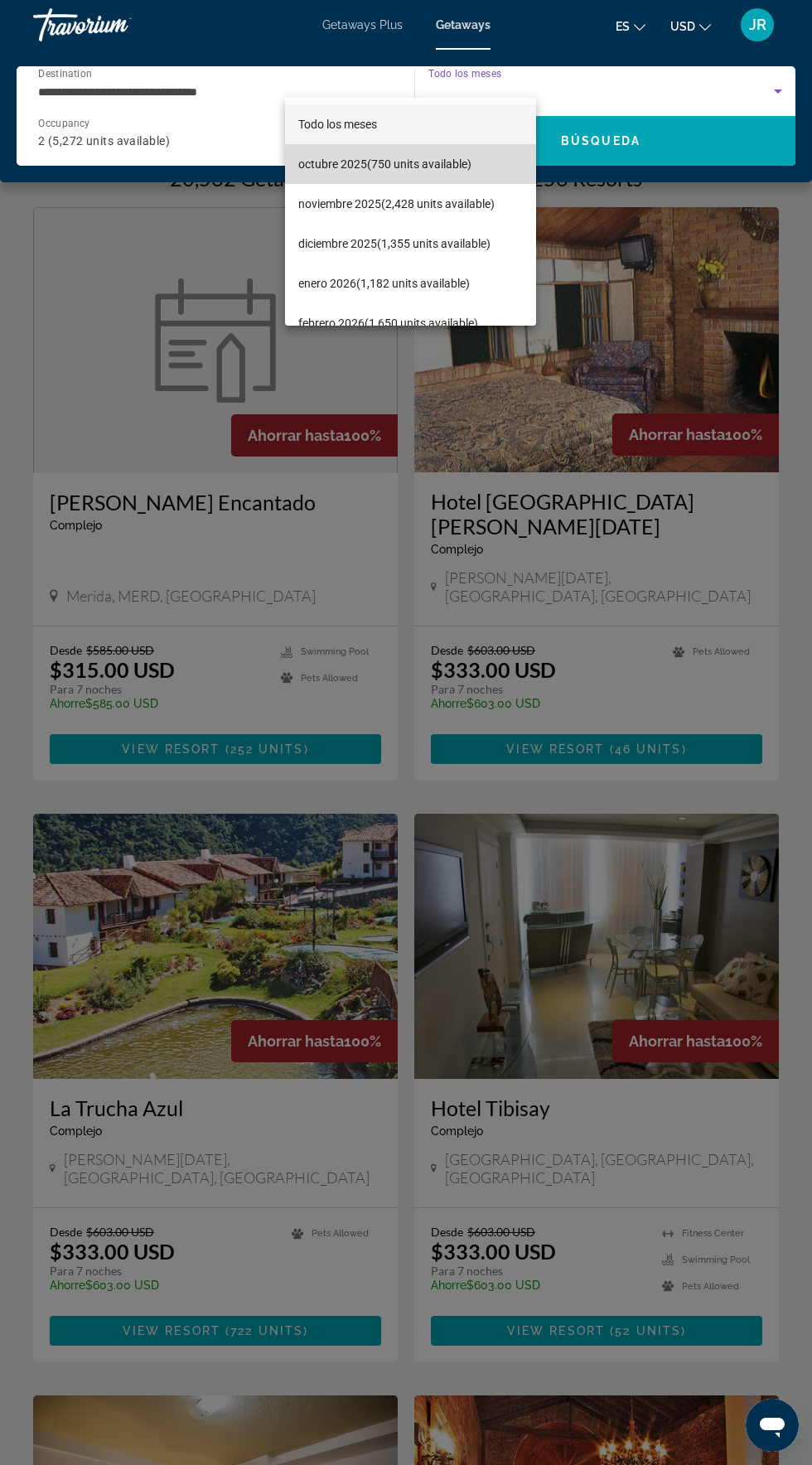
click at [445, 159] on span "[DATE] (750 units available)" at bounding box center [385, 164] width 173 height 20
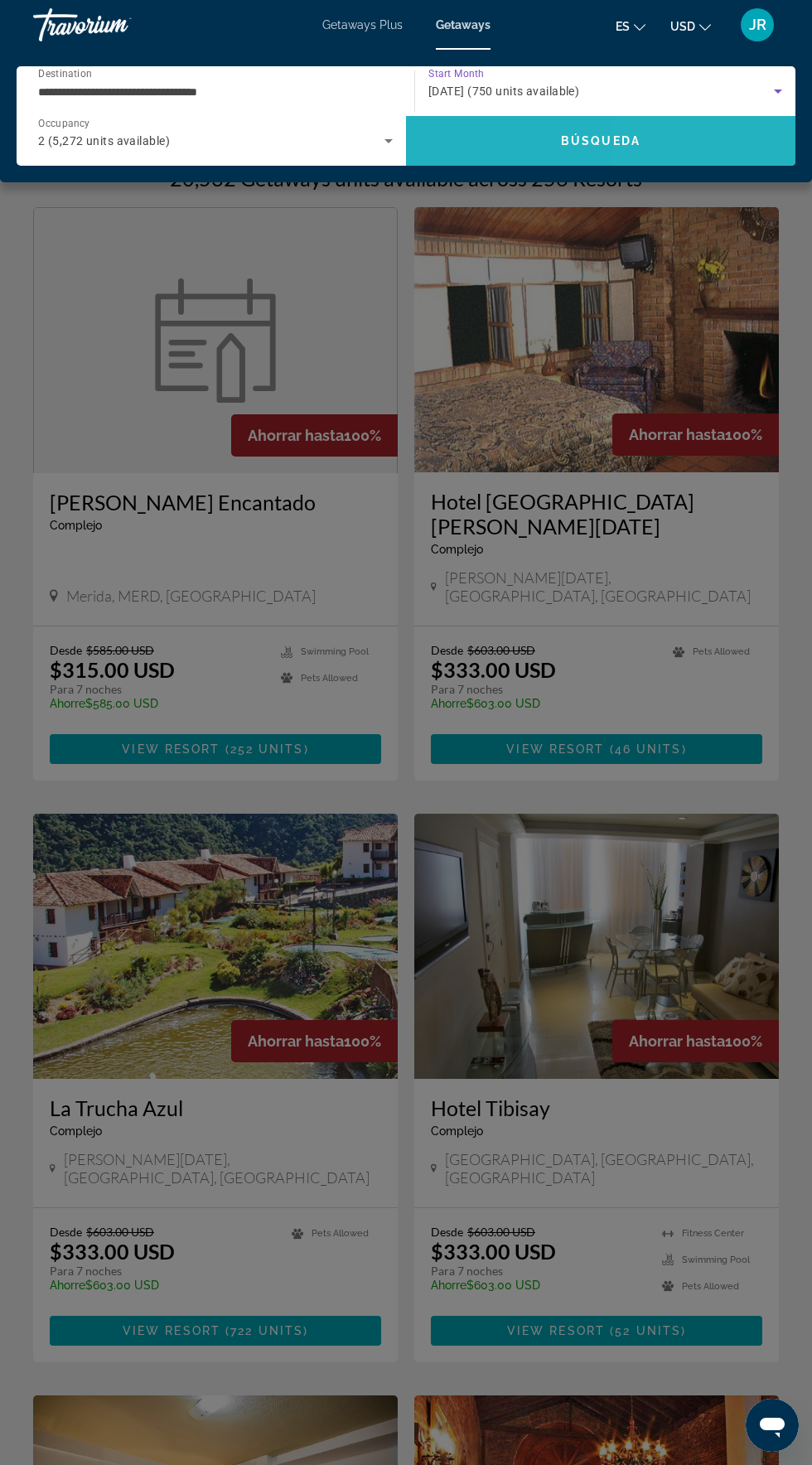
click at [691, 165] on span "Search" at bounding box center [600, 141] width 390 height 50
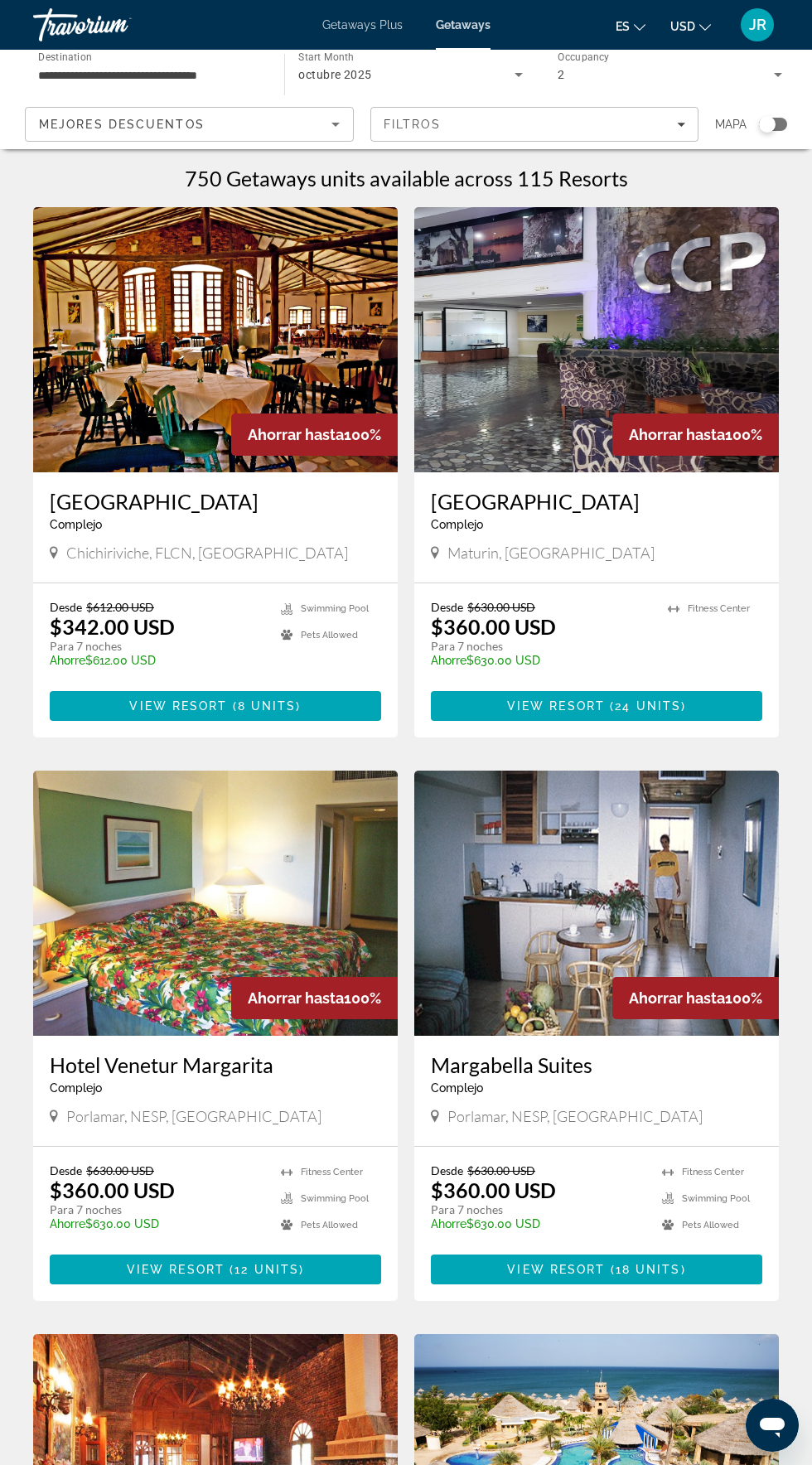
click at [220, 73] on input "**********" at bounding box center [150, 75] width 224 height 20
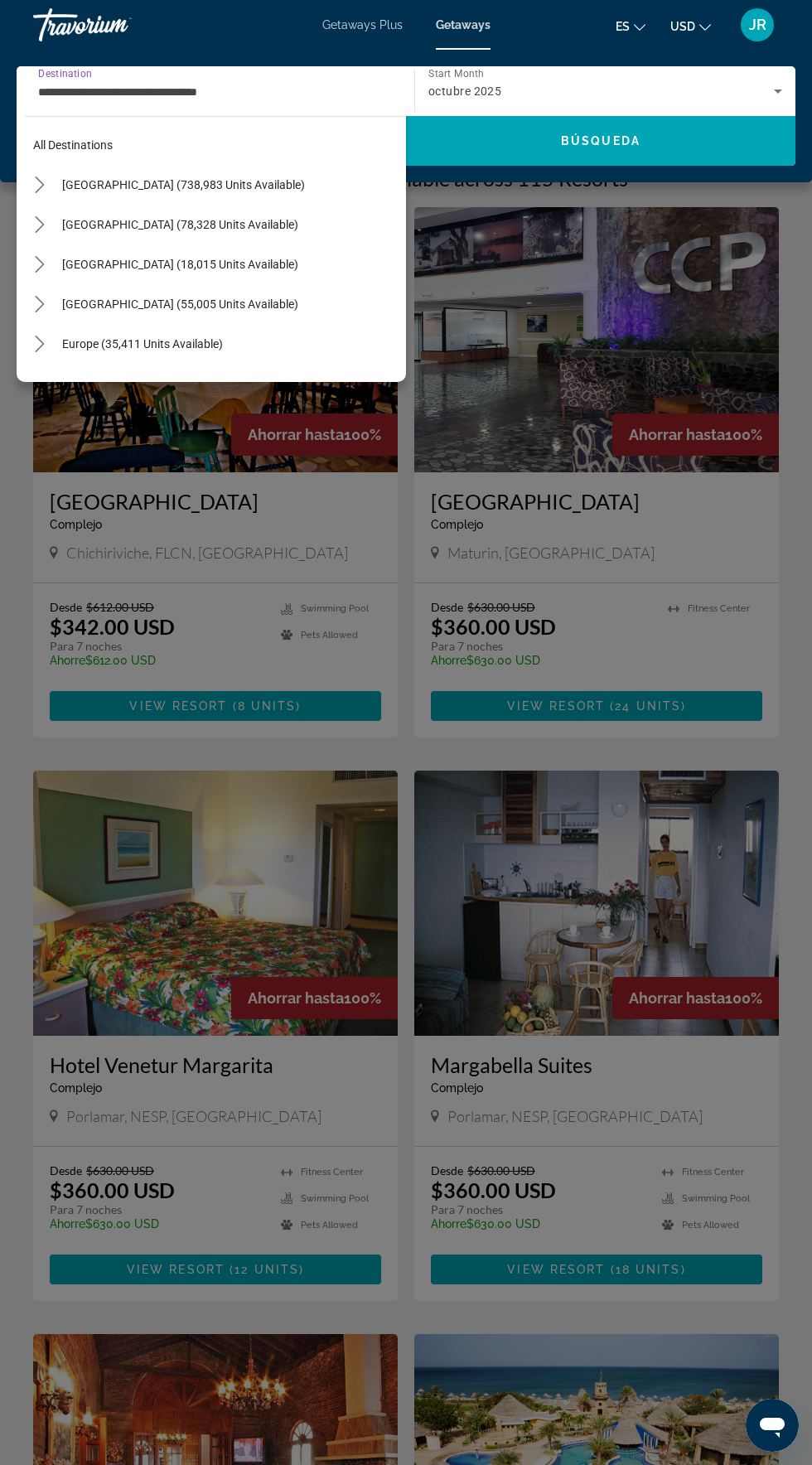
scroll to position [218, 0]
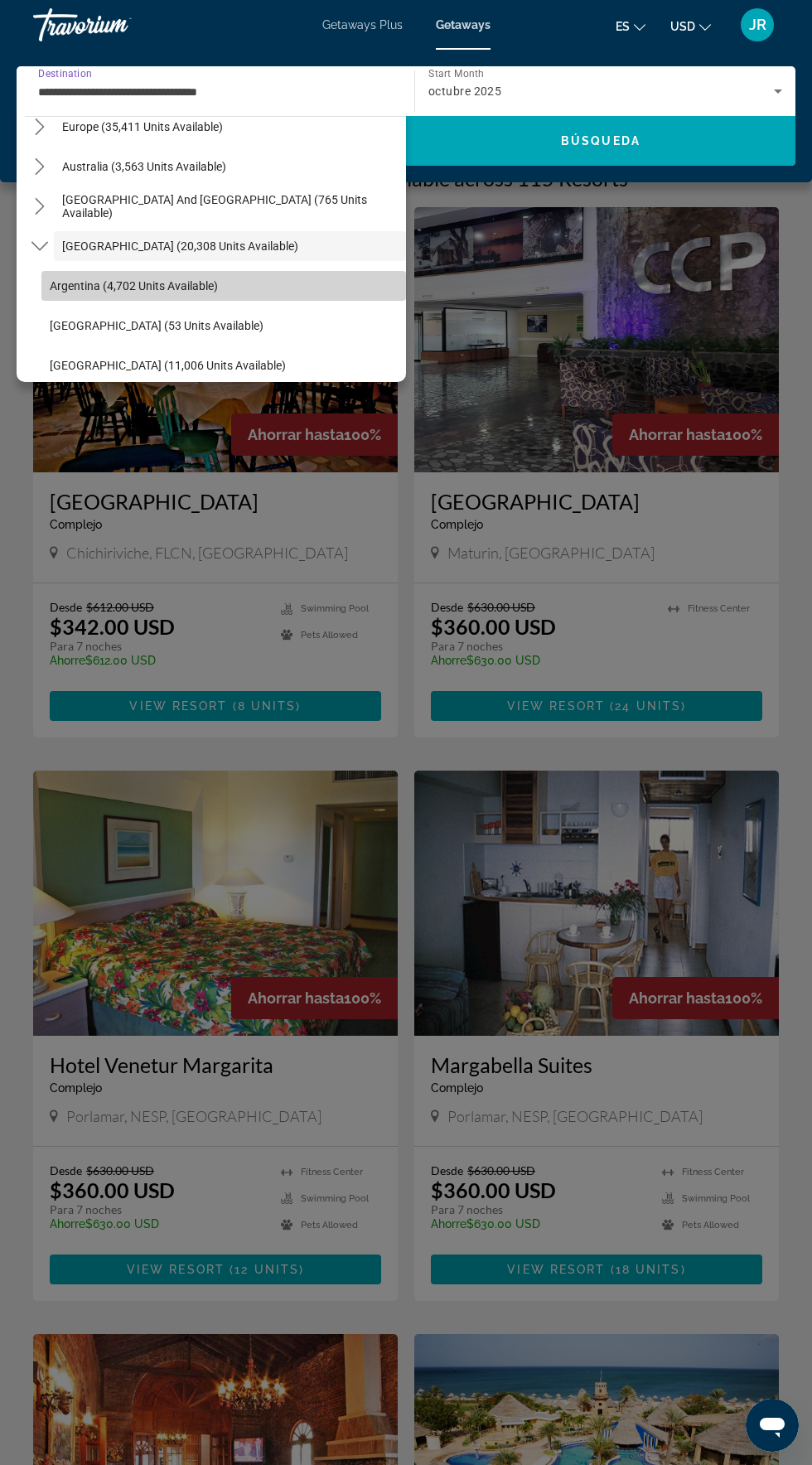
click at [214, 285] on span "Argentina (4,702 units available)" at bounding box center [134, 286] width 168 height 13
type input "**********"
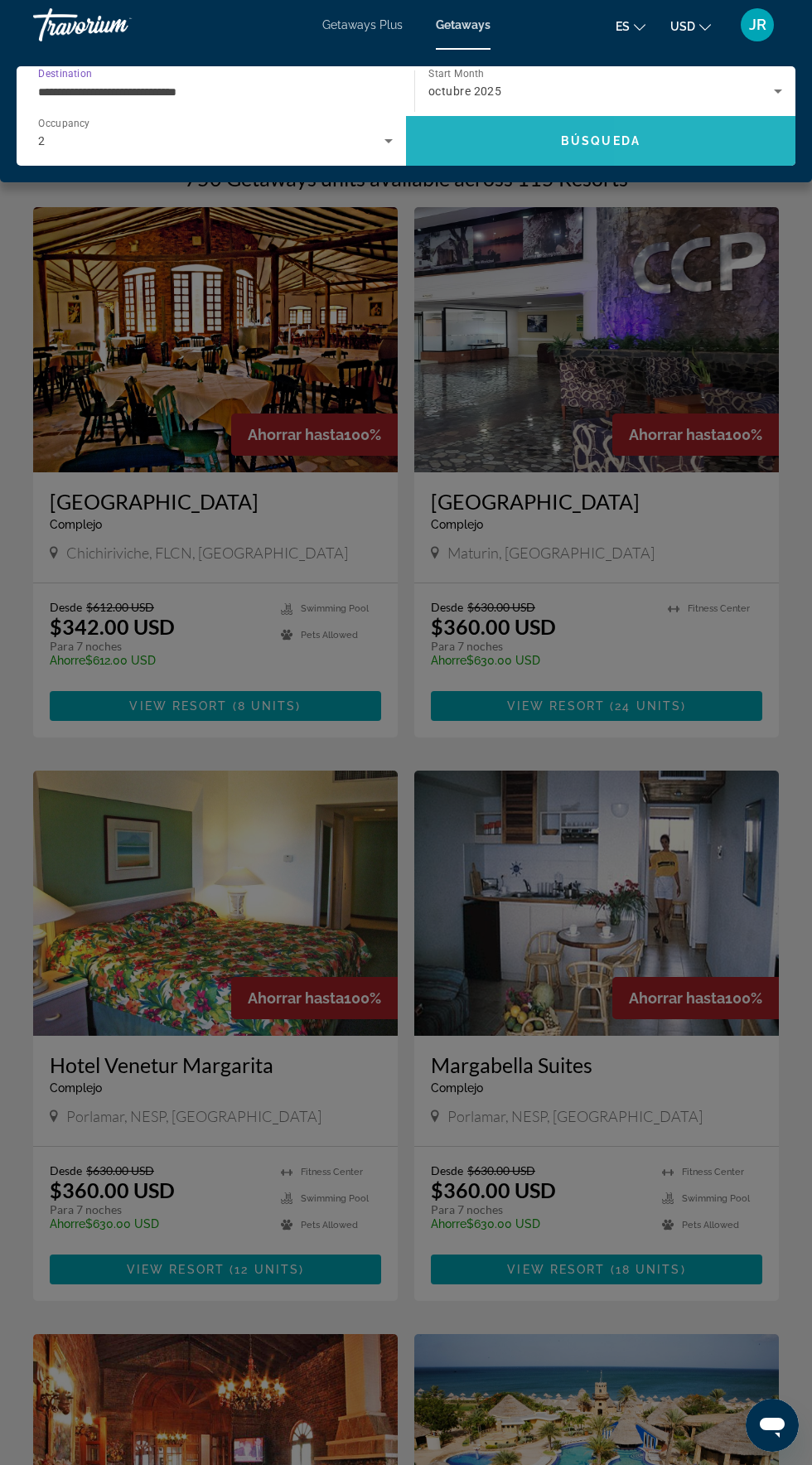
click at [672, 156] on span "Search" at bounding box center [600, 141] width 390 height 39
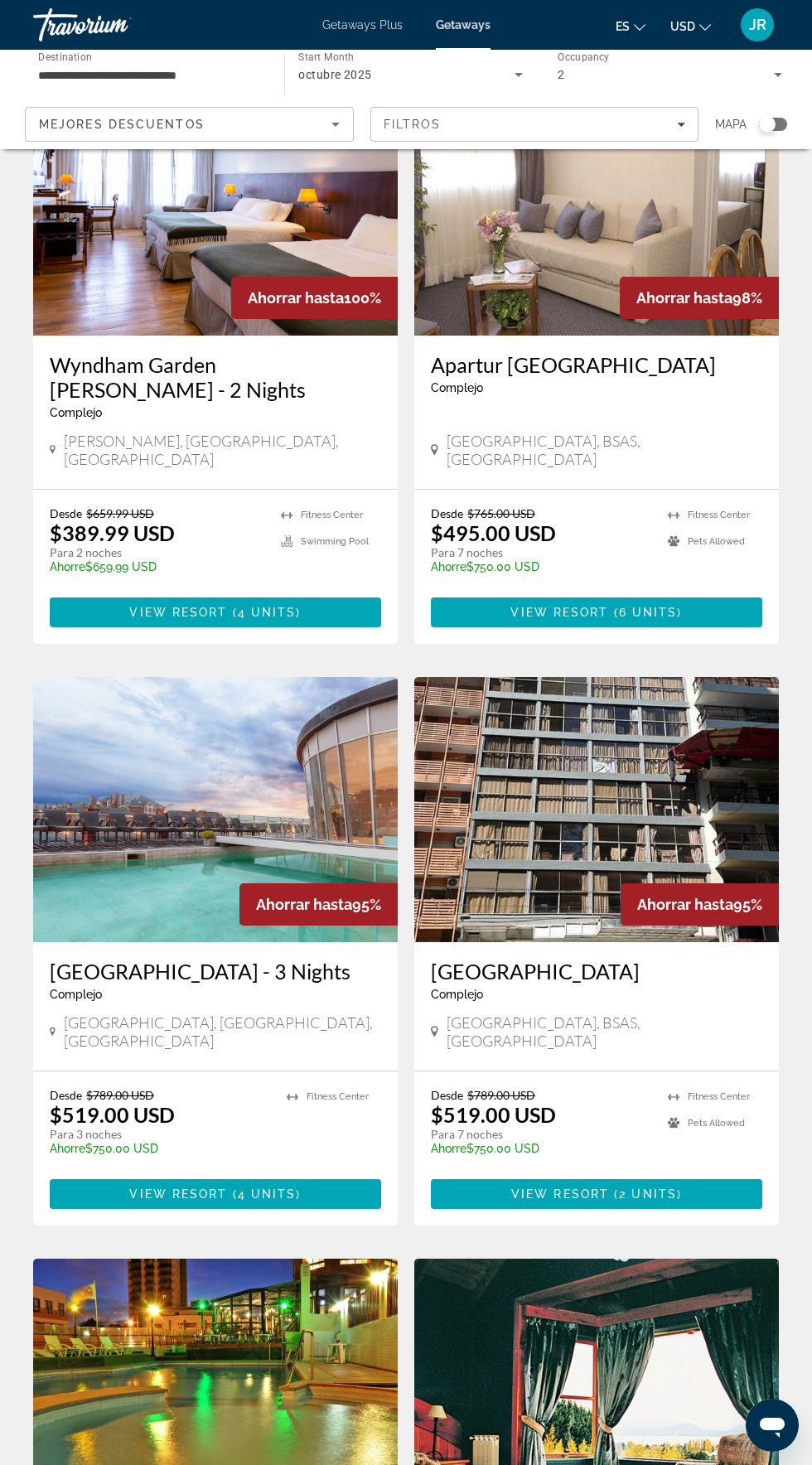
scroll to position [136, 0]
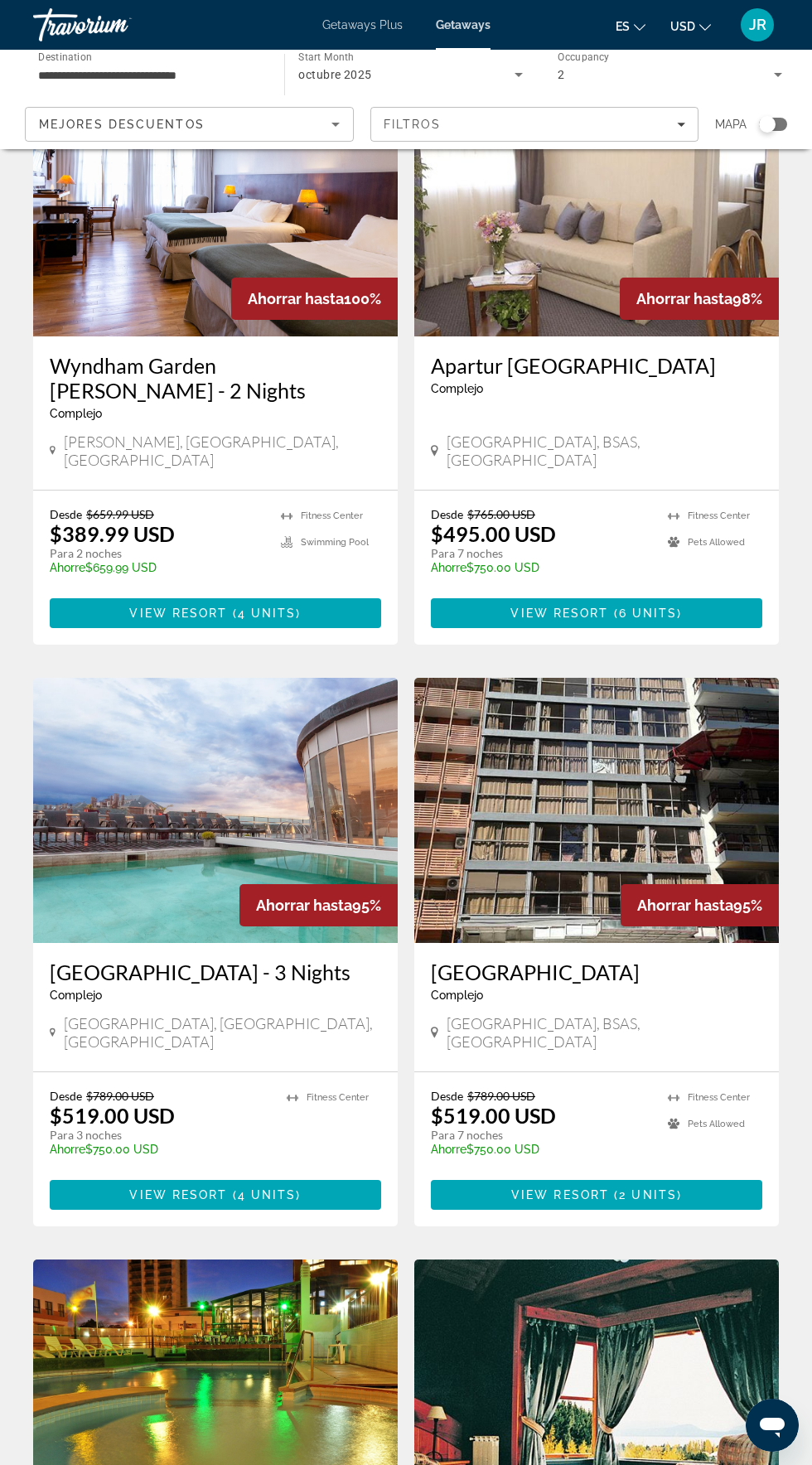
click at [568, 220] on img "Main content" at bounding box center [596, 203] width 365 height 265
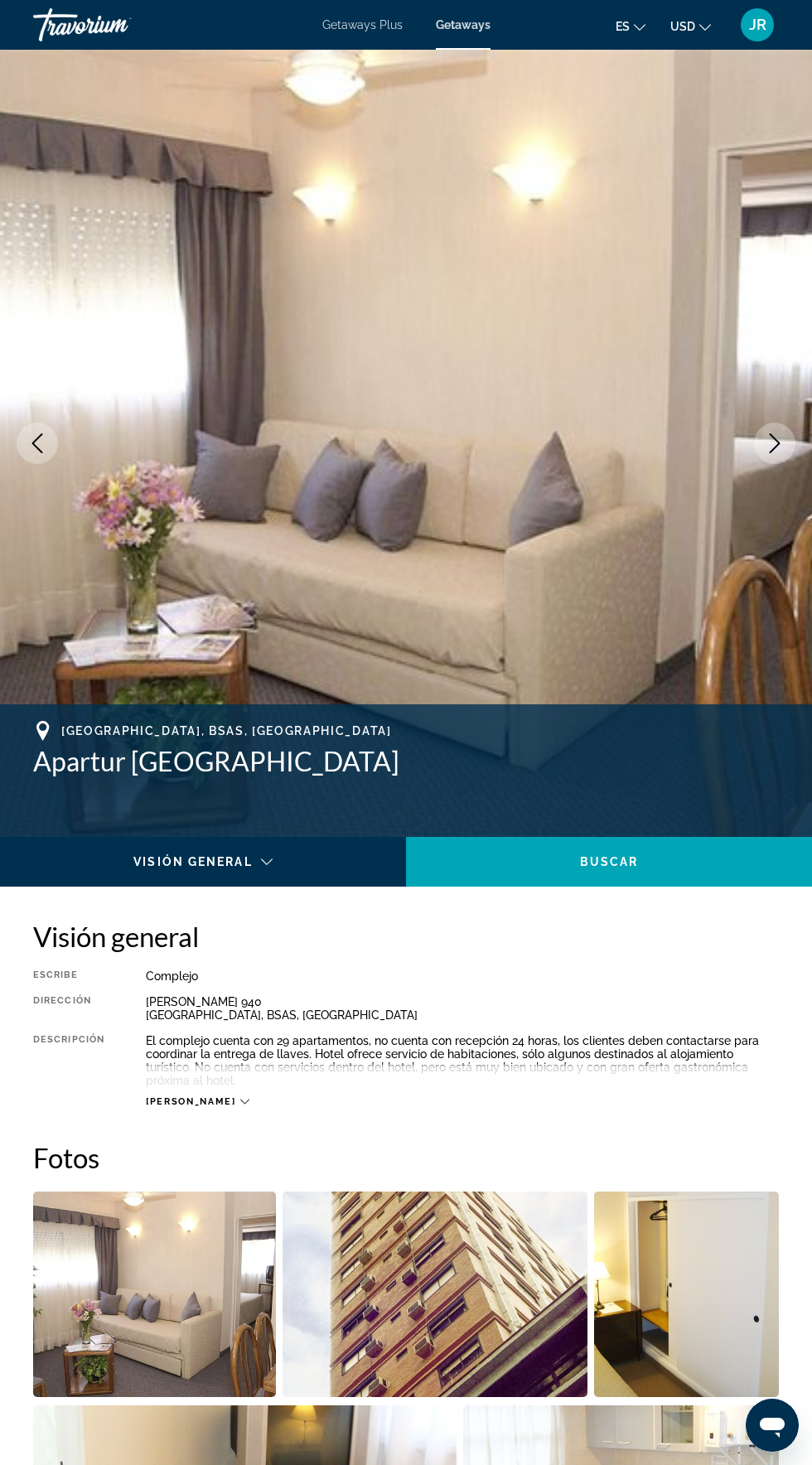
click at [737, 467] on img "Main content" at bounding box center [406, 444] width 812 height 787
click at [752, 464] on img "Main content" at bounding box center [406, 444] width 812 height 787
click at [774, 459] on button "Next image" at bounding box center [774, 443] width 41 height 41
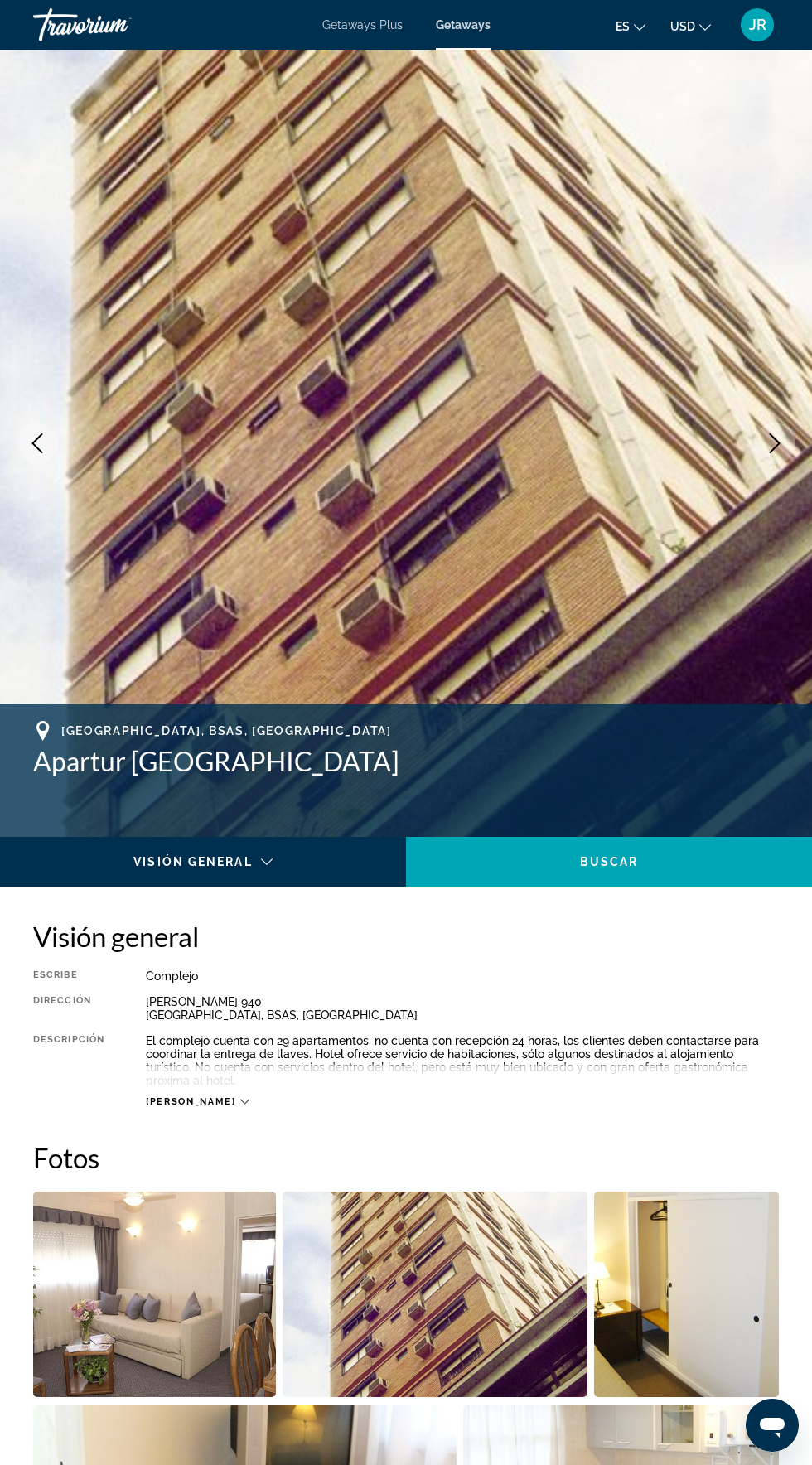
click at [787, 466] on img "Main content" at bounding box center [406, 444] width 812 height 787
click at [761, 471] on img "Main content" at bounding box center [406, 444] width 812 height 787
click at [743, 465] on img "Main content" at bounding box center [406, 444] width 812 height 787
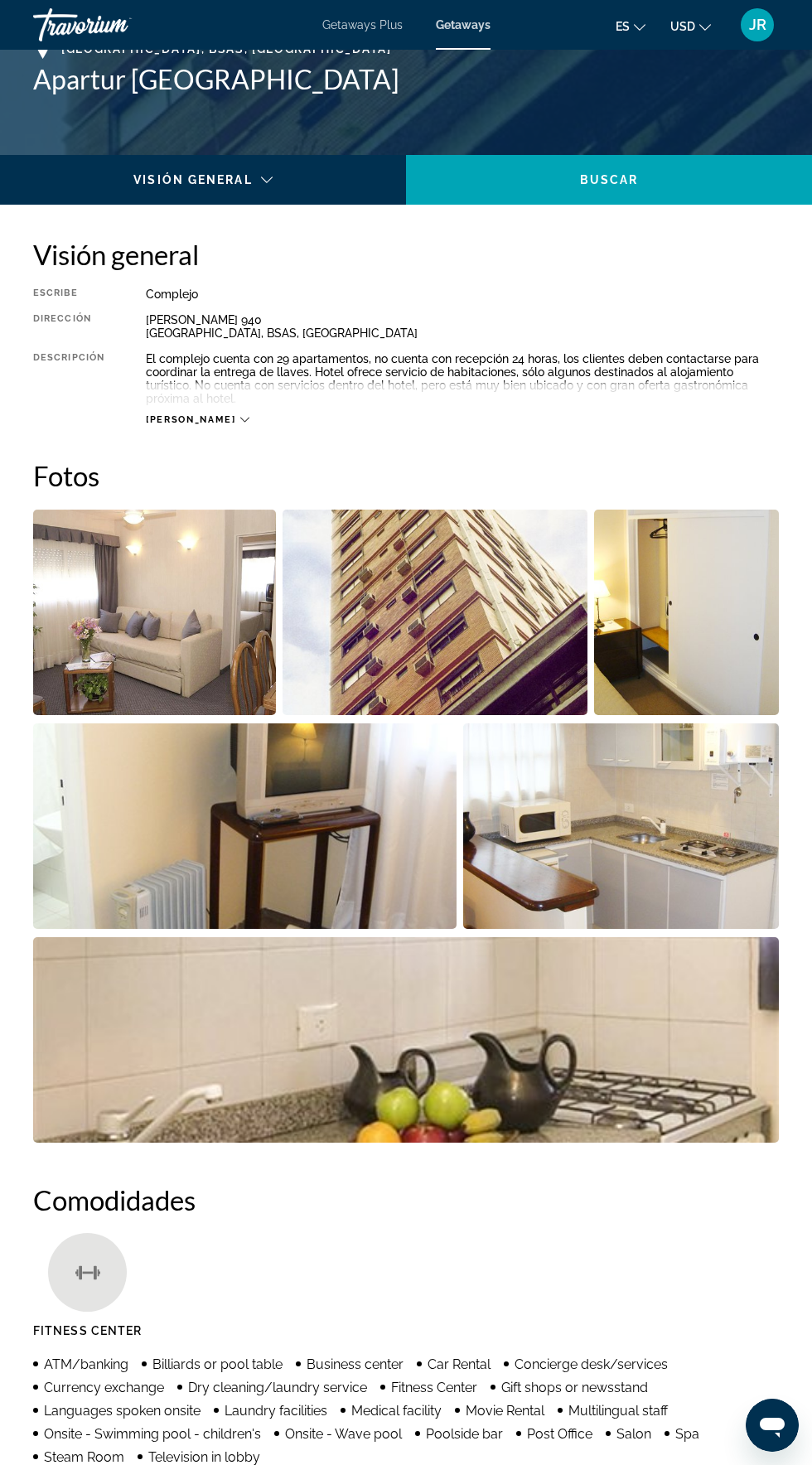
scroll to position [706, 0]
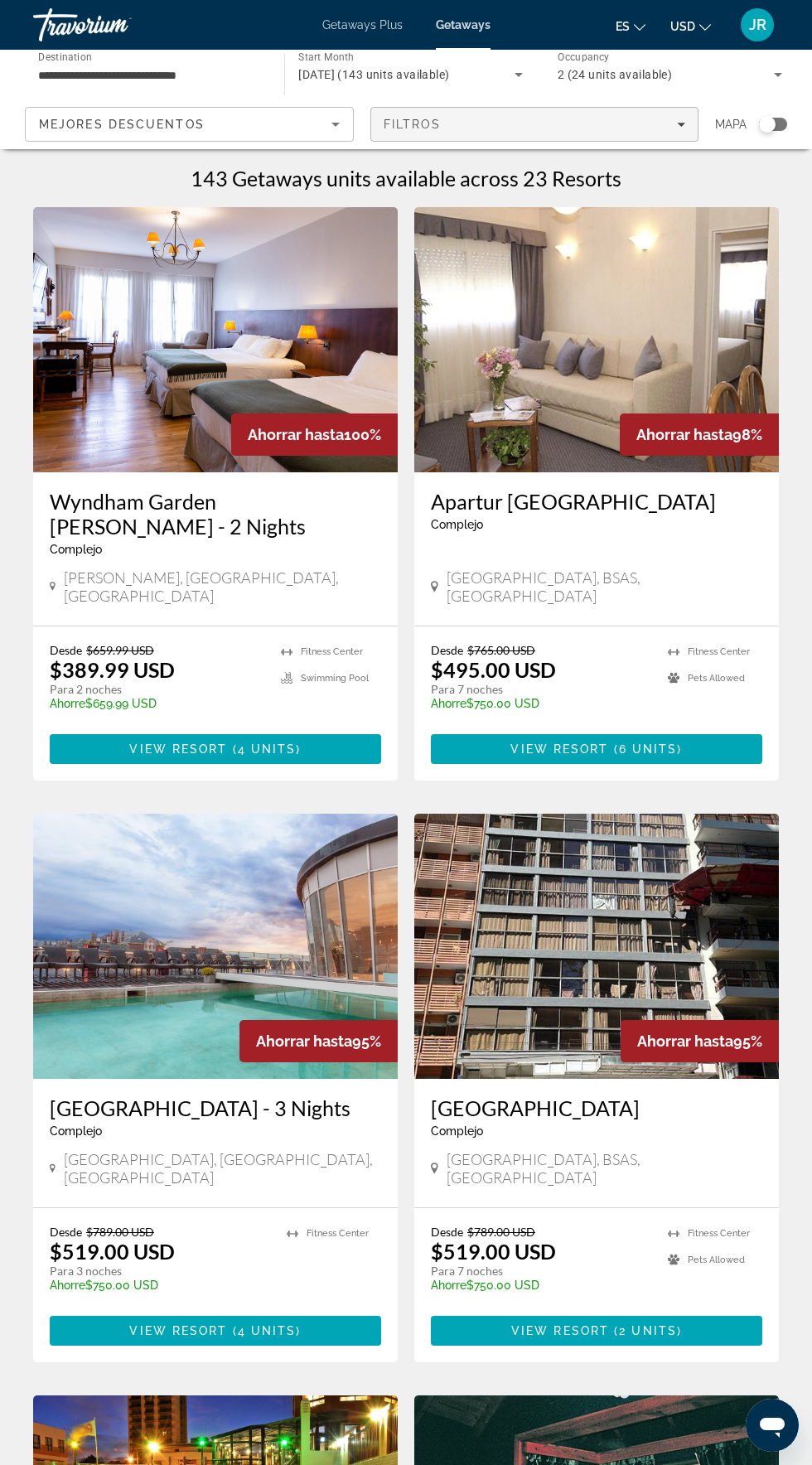
click at [667, 131] on span "Filters" at bounding box center [535, 123] width 327 height 39
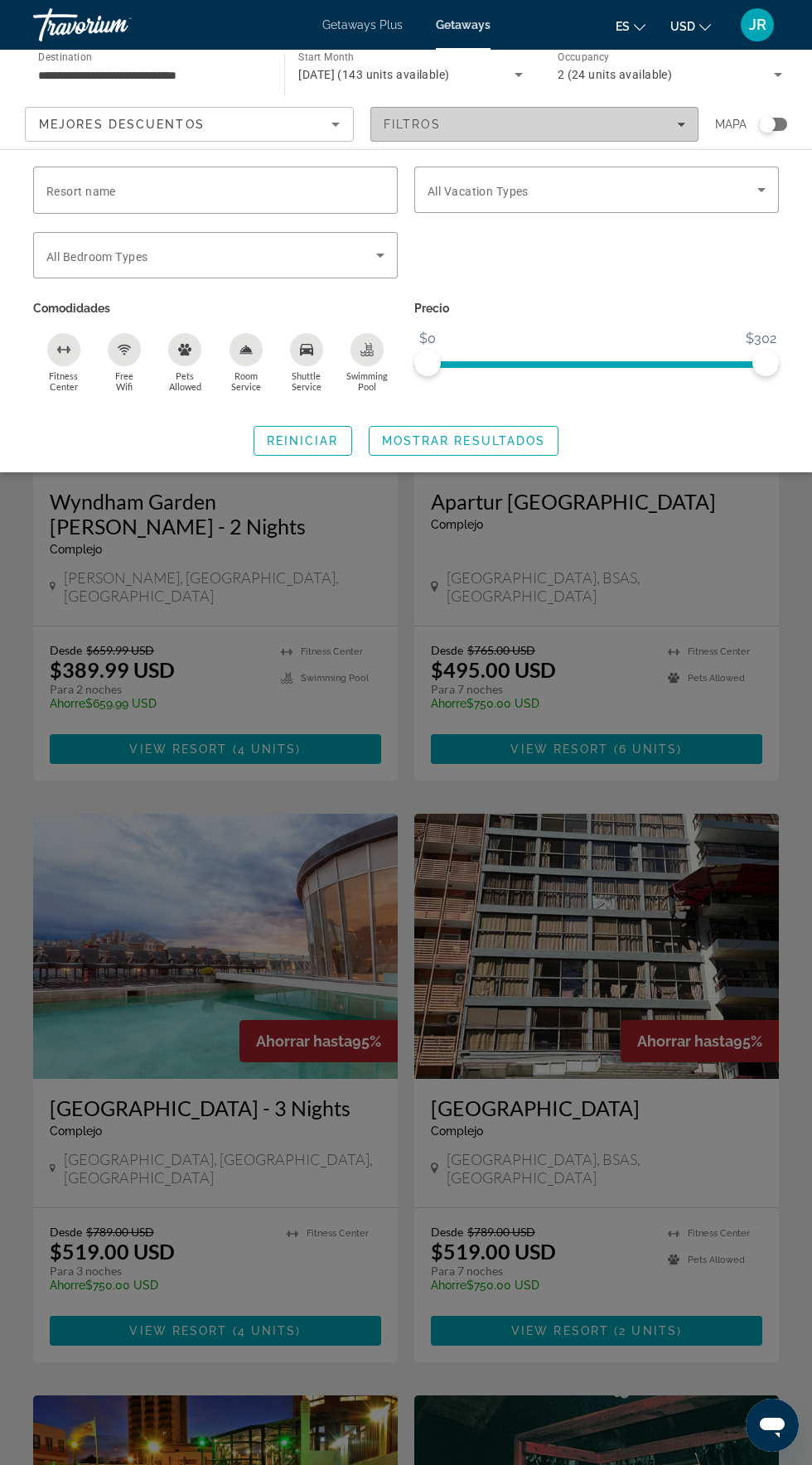
click at [663, 136] on span "Filters" at bounding box center [535, 123] width 327 height 39
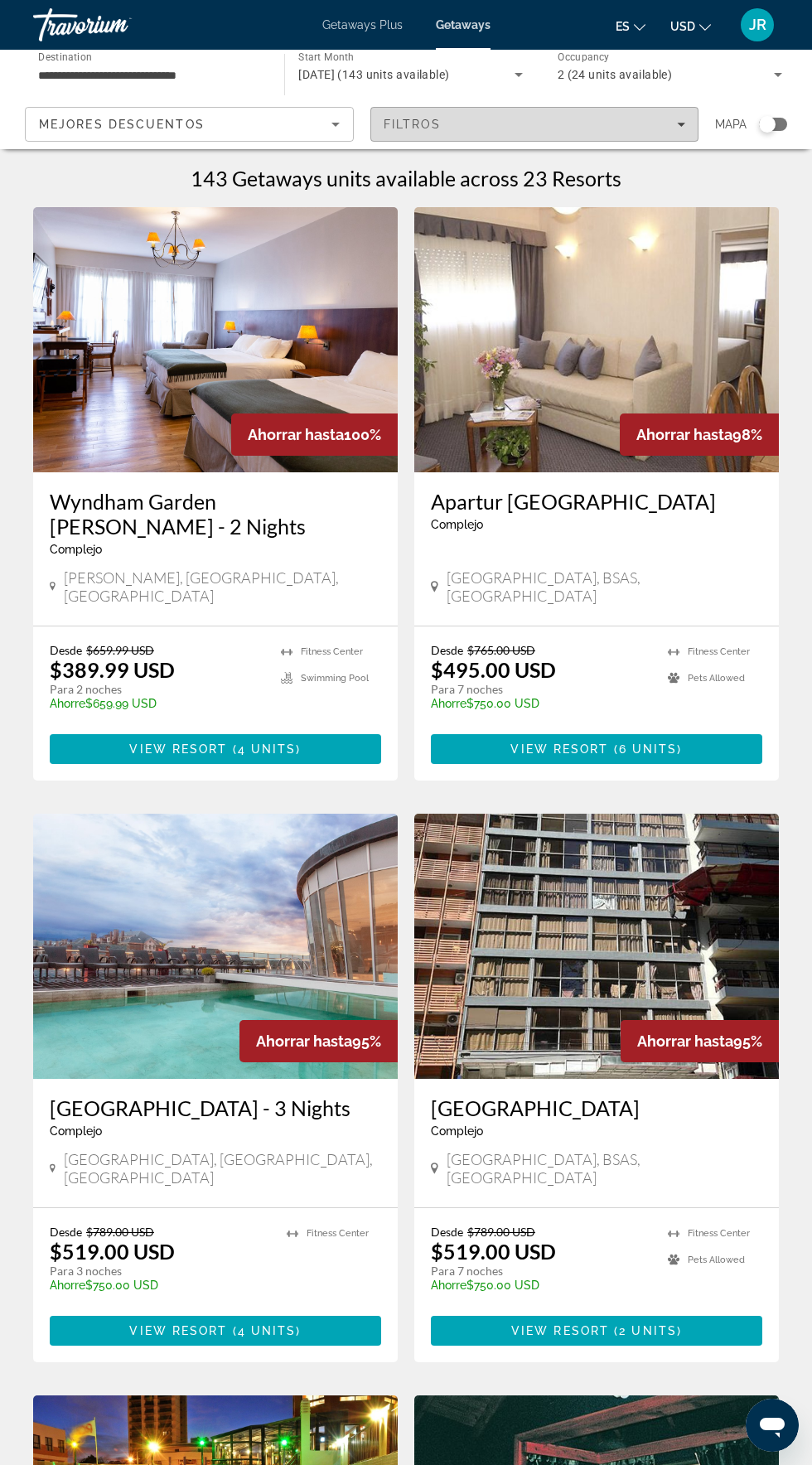
click at [665, 134] on span "Filters" at bounding box center [535, 123] width 327 height 39
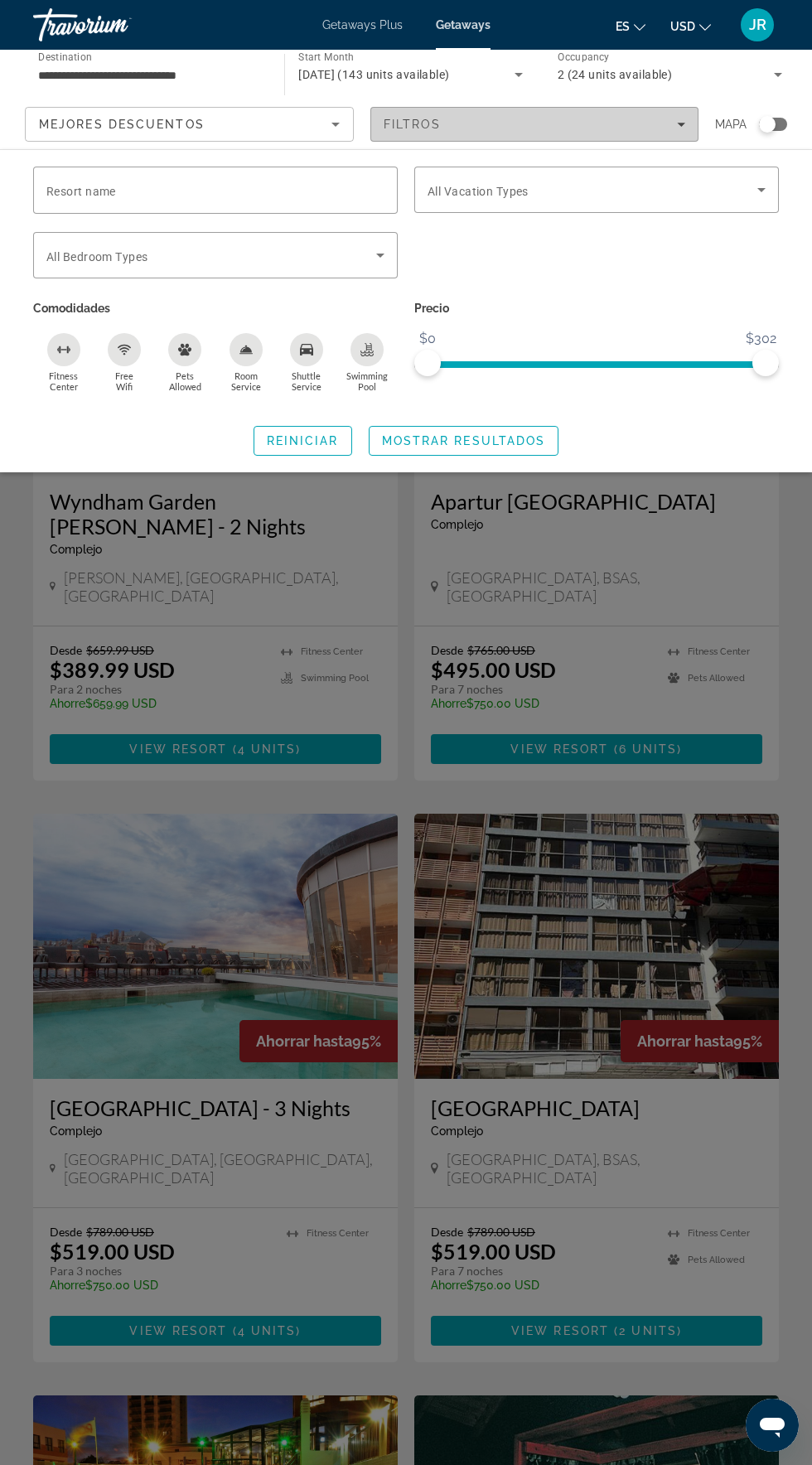
click at [670, 134] on span "Filters" at bounding box center [535, 123] width 327 height 39
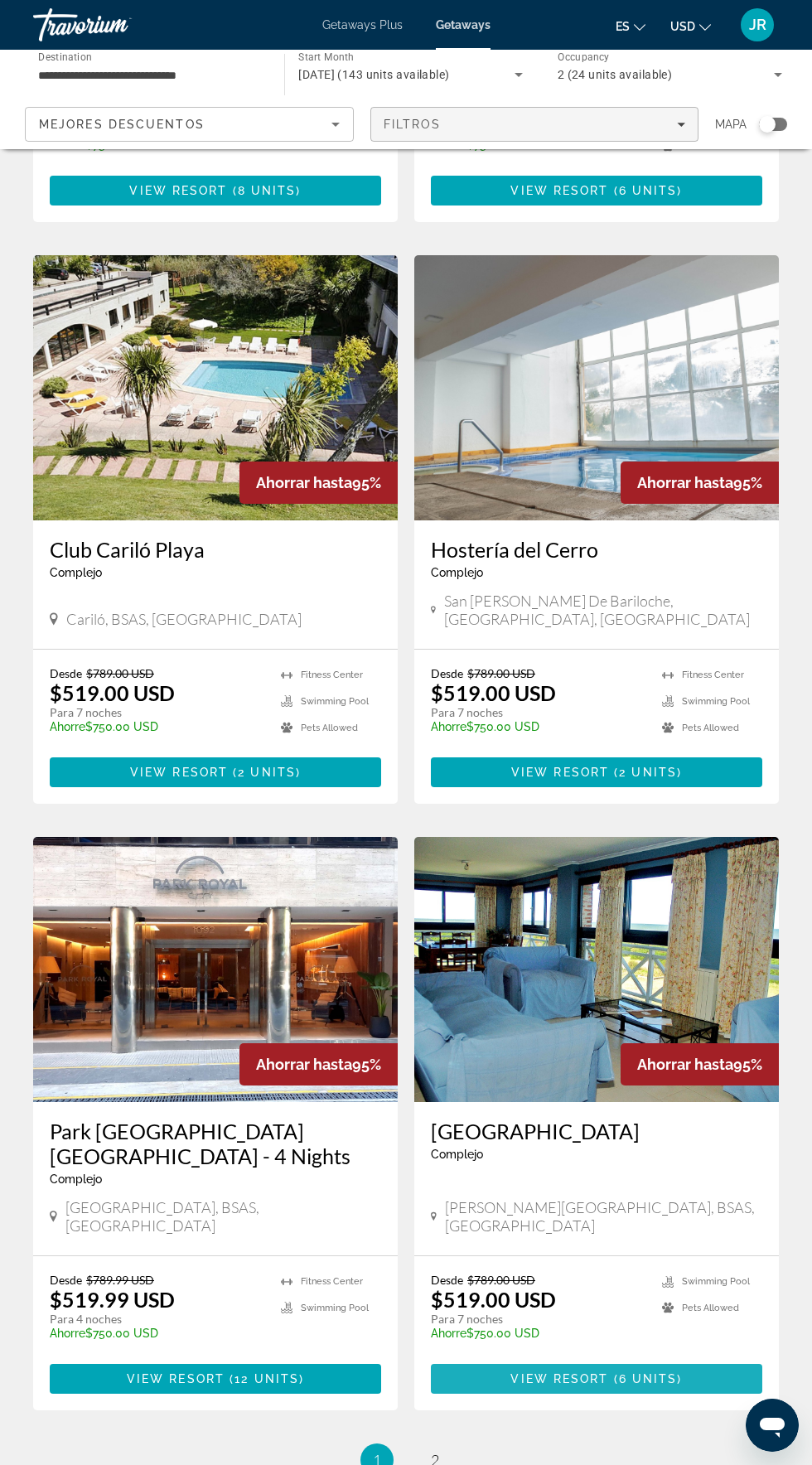
scroll to position [2322, 0]
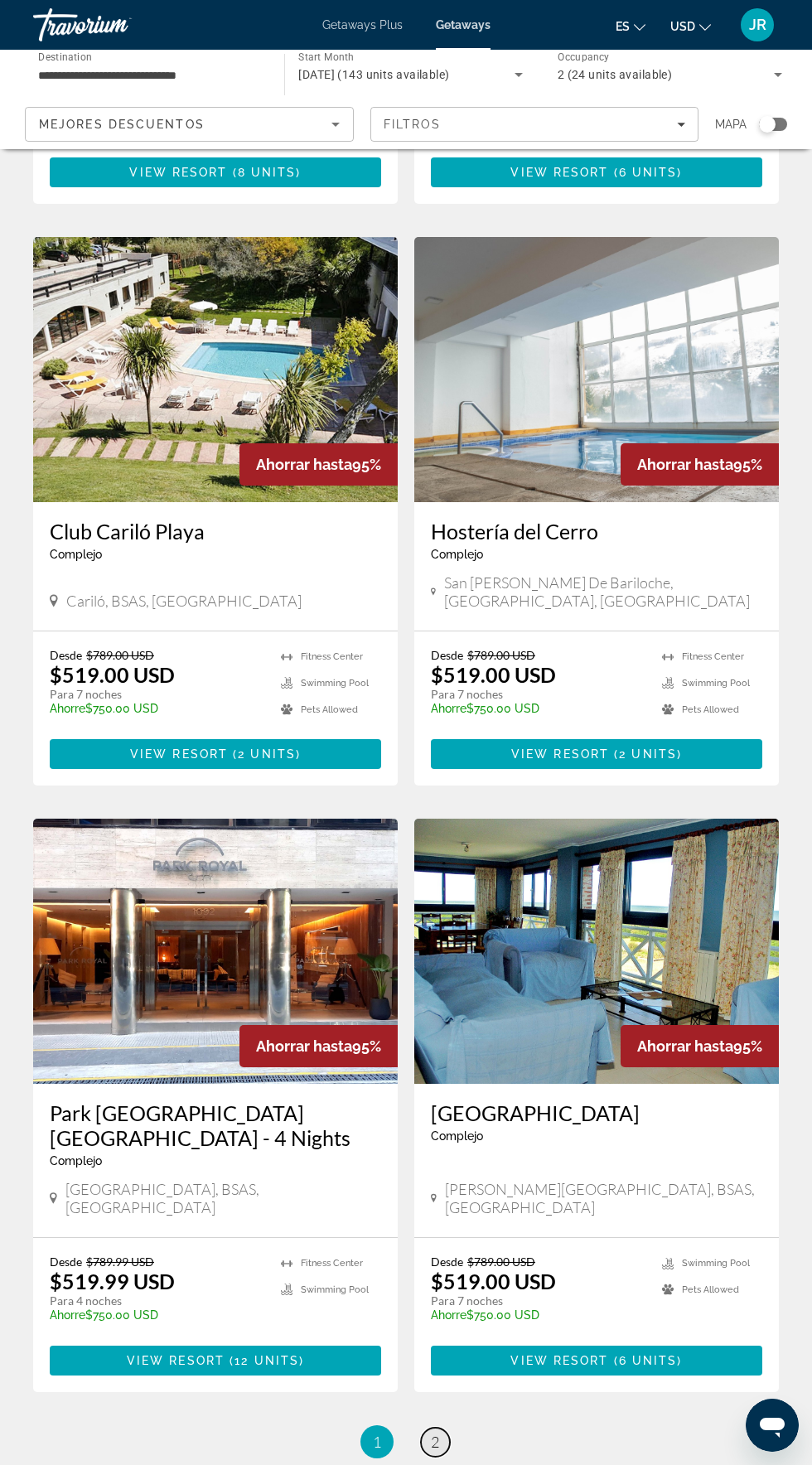
click at [435, 1432] on span "2" at bounding box center [435, 1441] width 9 height 18
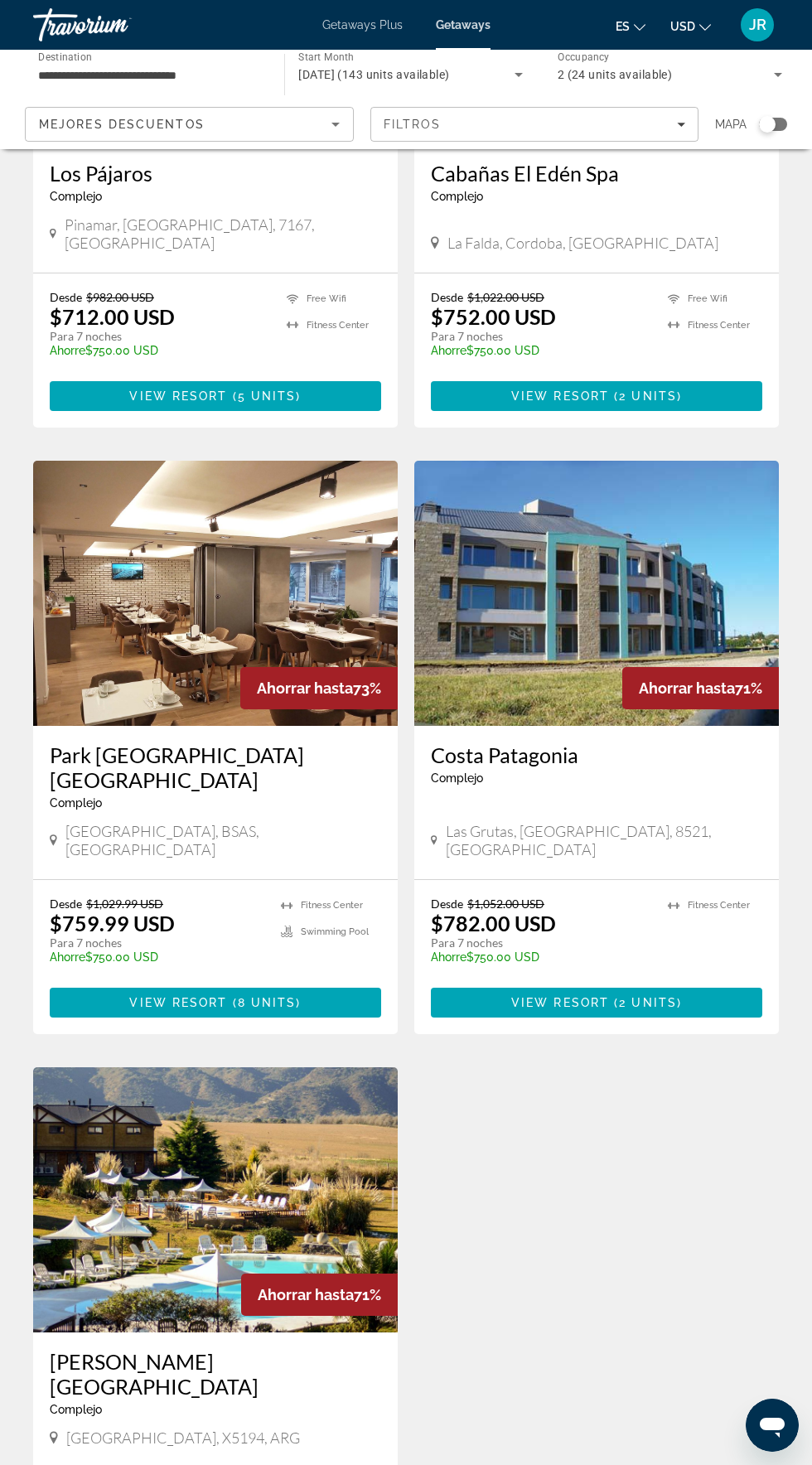
scroll to position [2108, 0]
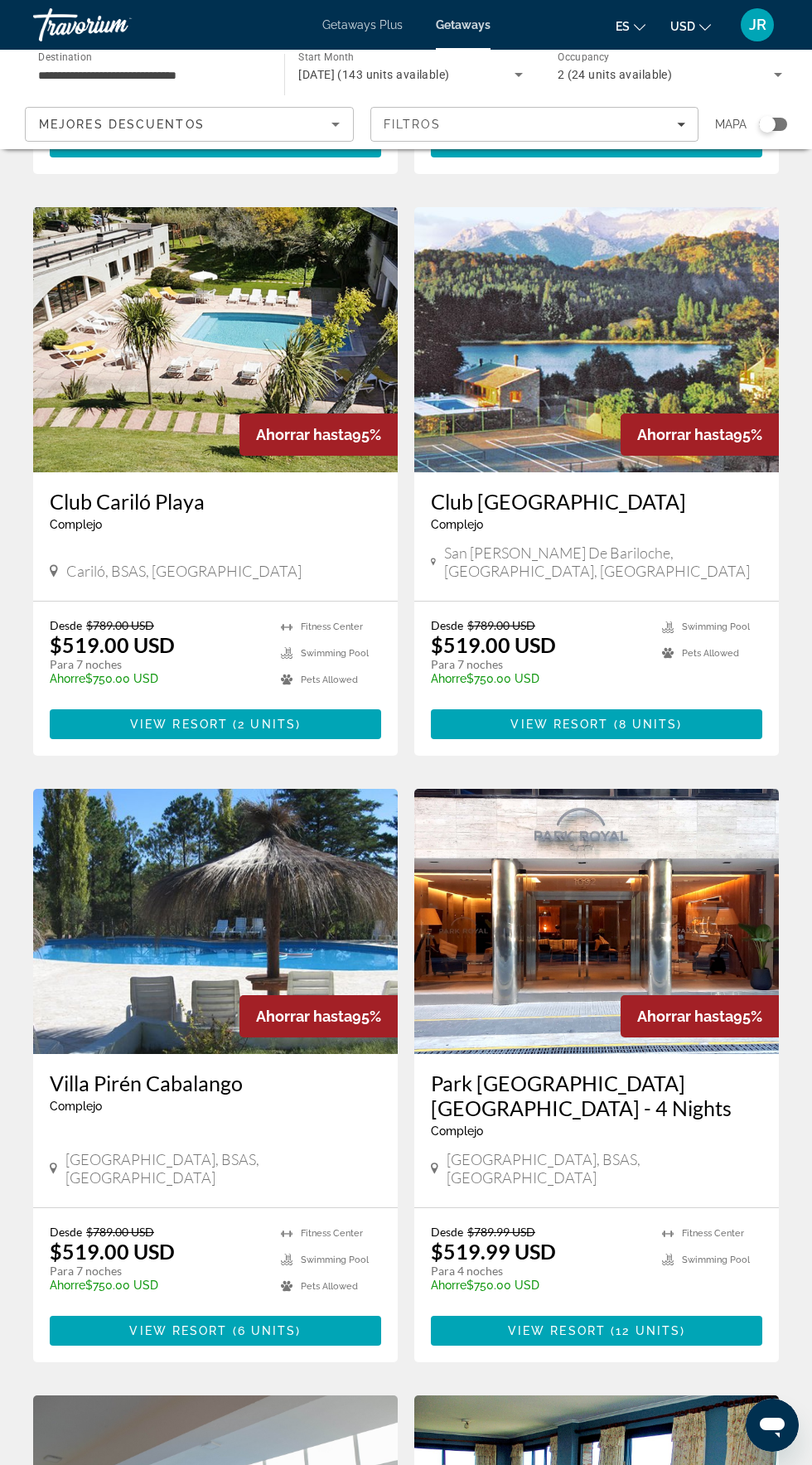
scroll to position [1741, 0]
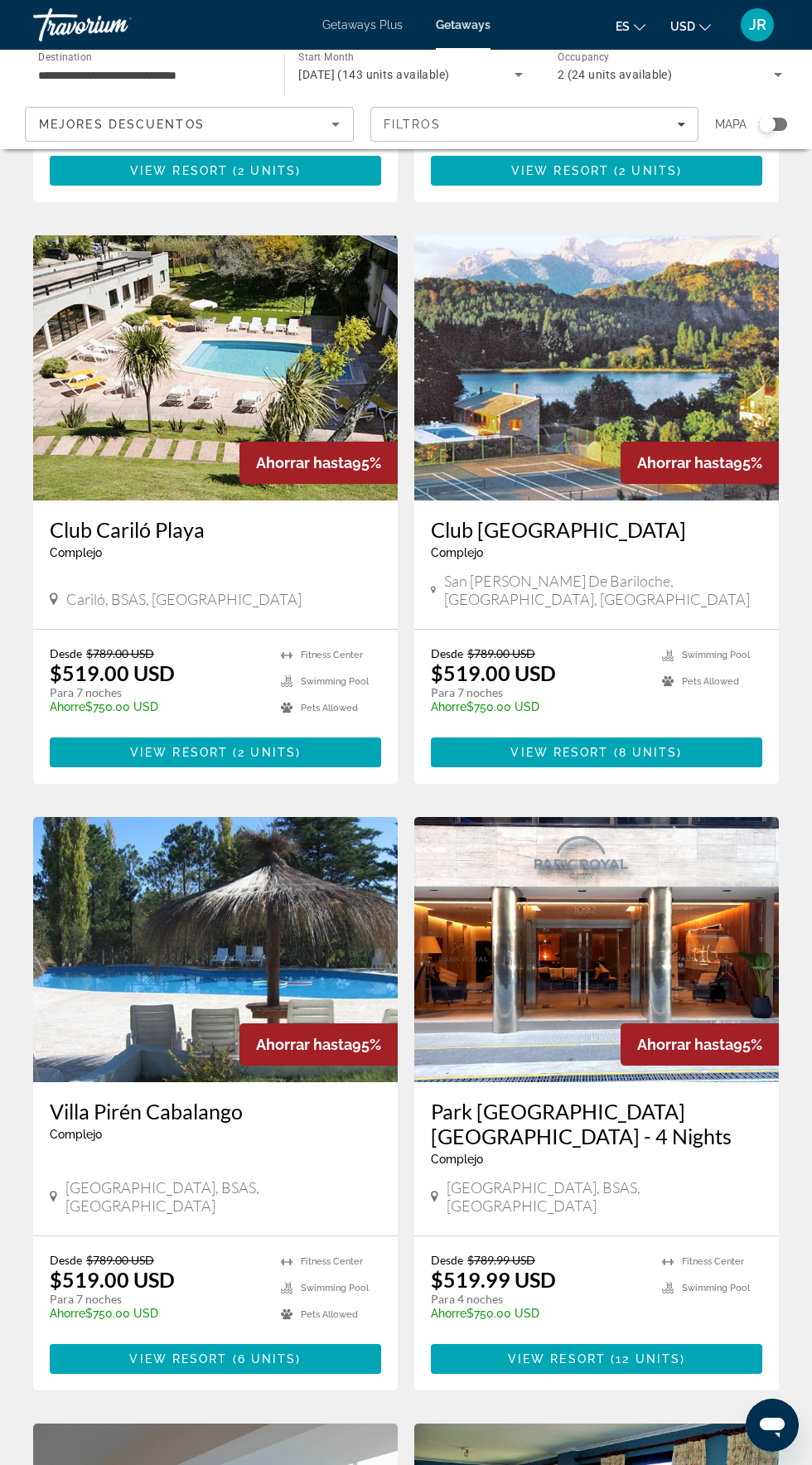
click at [662, 298] on img "Main content" at bounding box center [596, 367] width 365 height 265
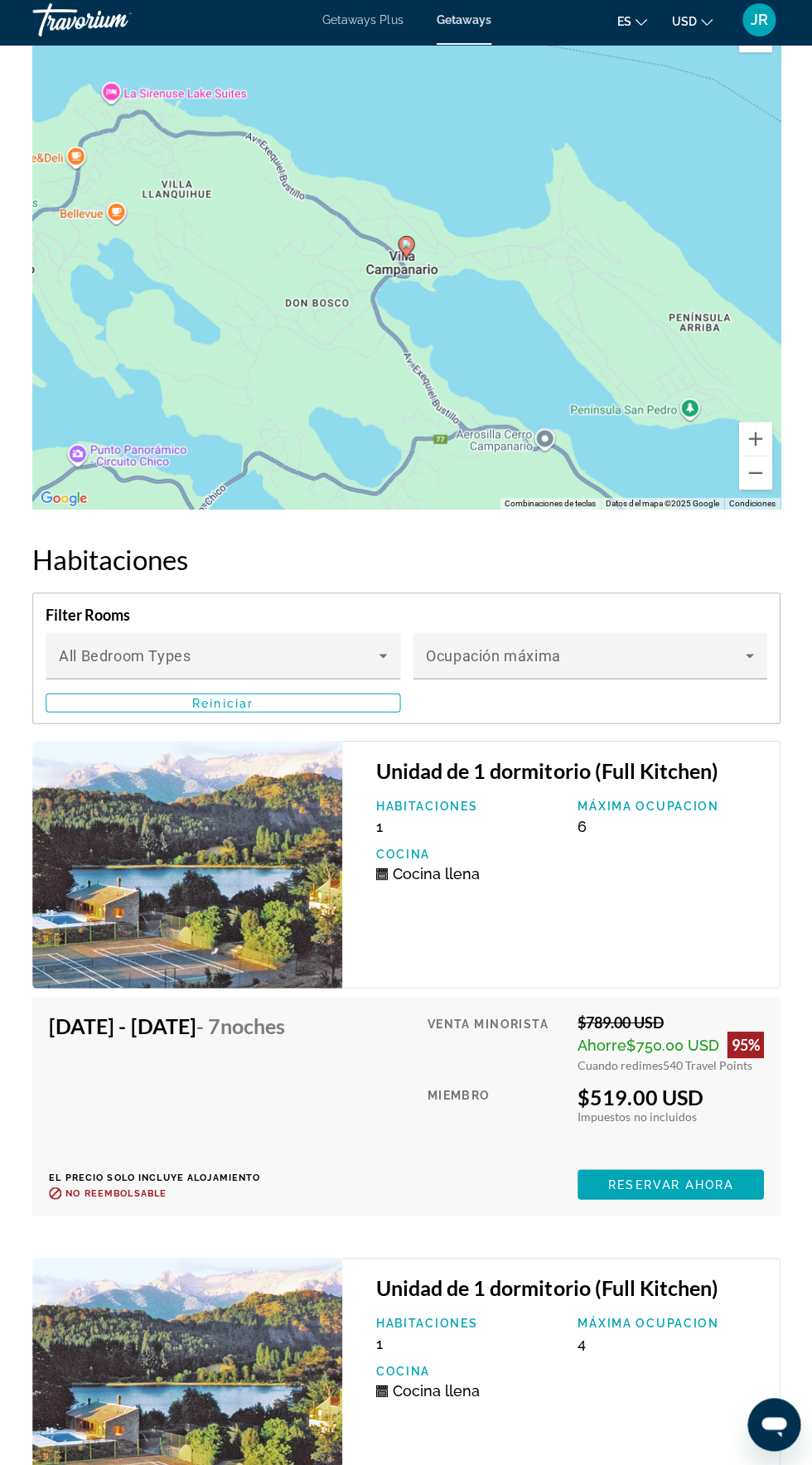
scroll to position [2754, 0]
click at [706, 1179] on span "Reservar ahora" at bounding box center [669, 1186] width 124 height 13
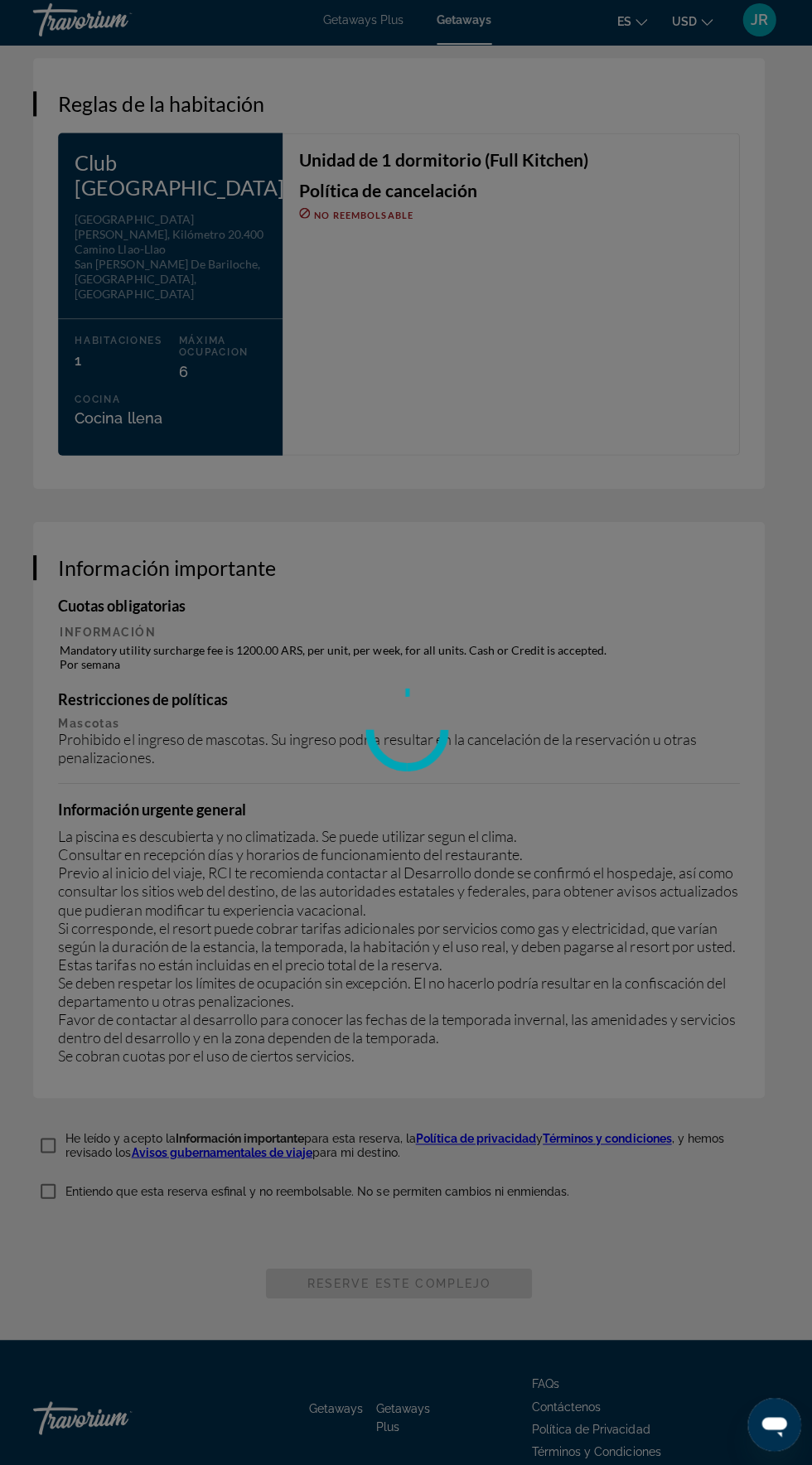
scroll to position [2518, 0]
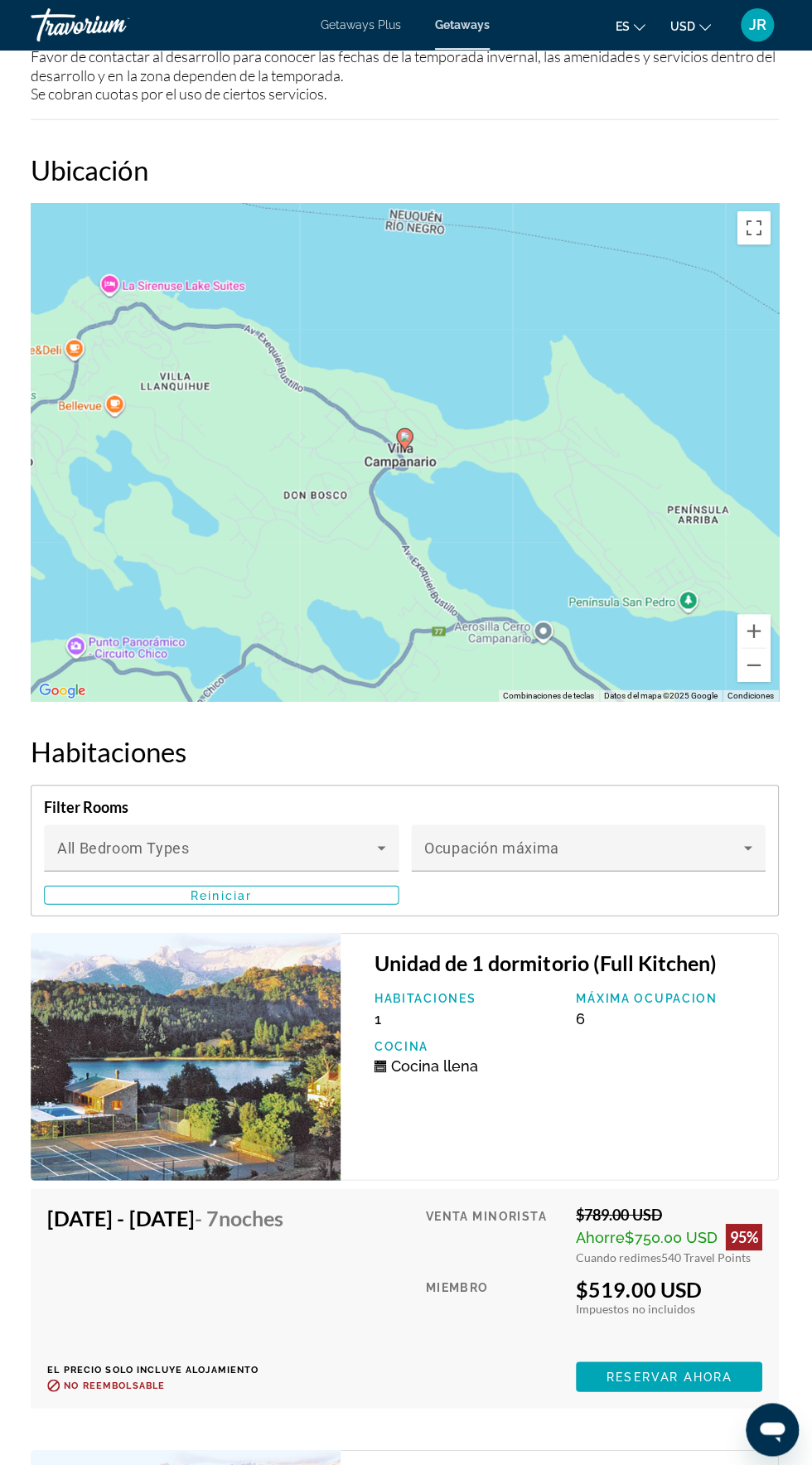
scroll to position [2566, 0]
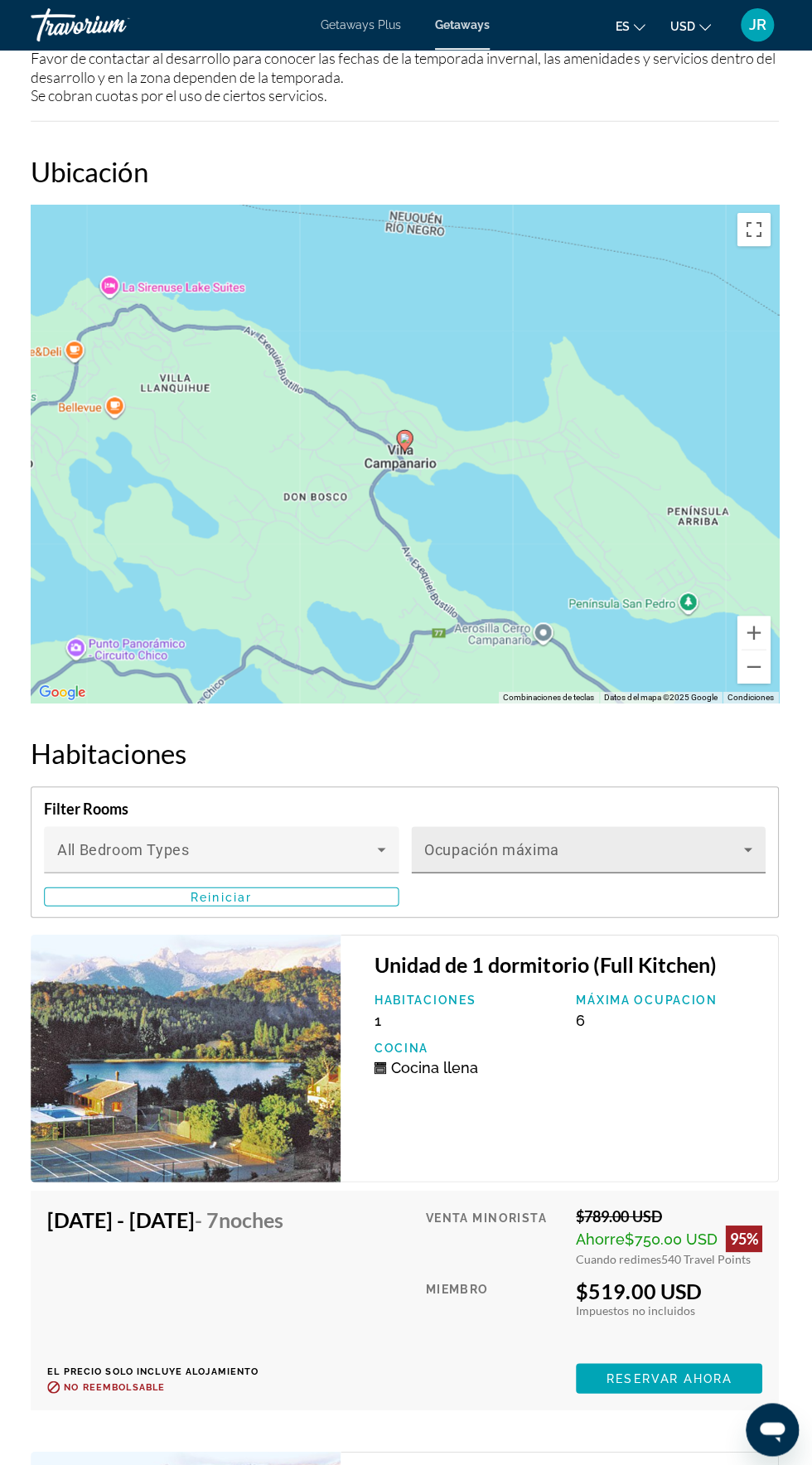
click at [676, 843] on span "Main content" at bounding box center [584, 853] width 318 height 20
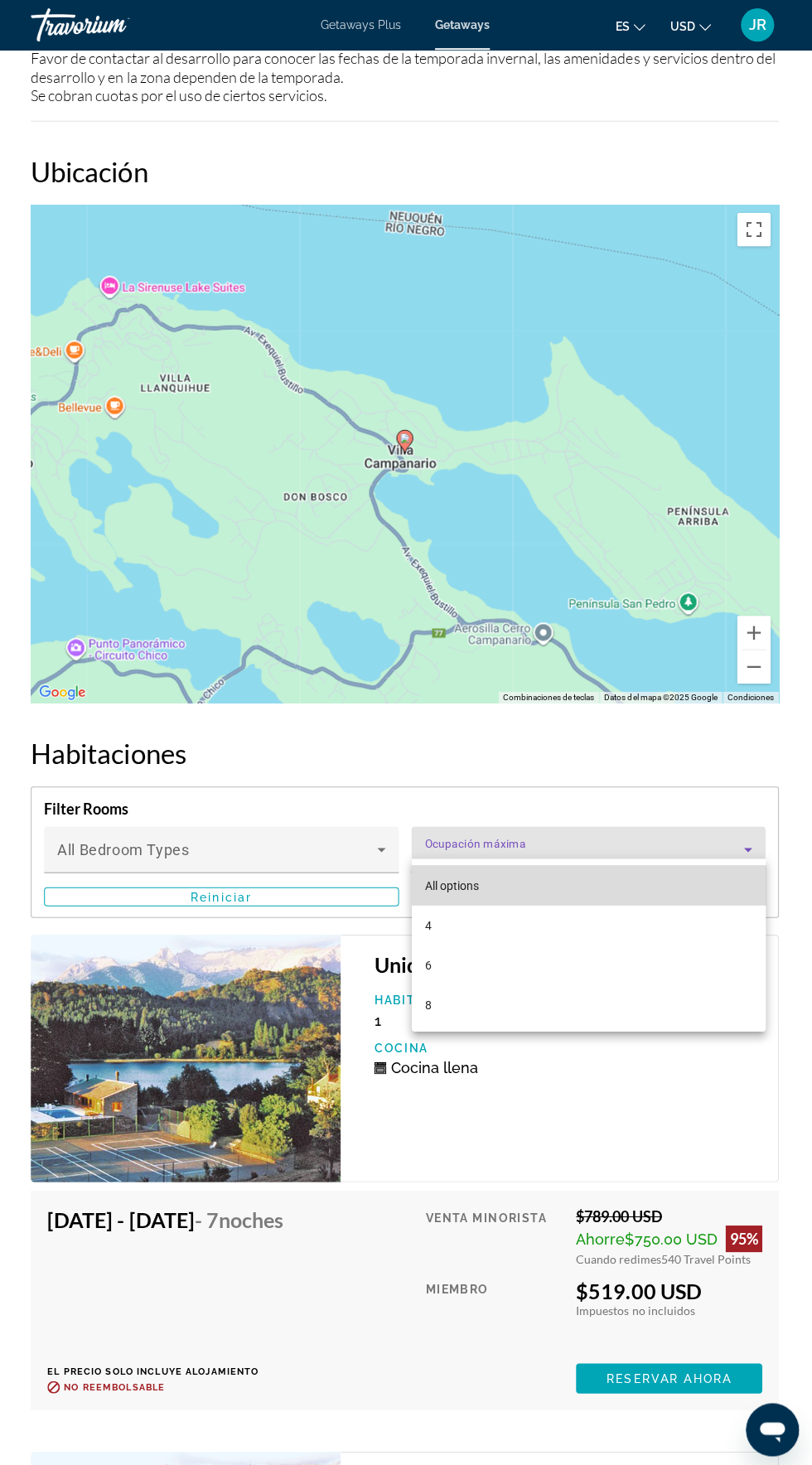
click at [675, 898] on mat-option "All options" at bounding box center [590, 882] width 354 height 39
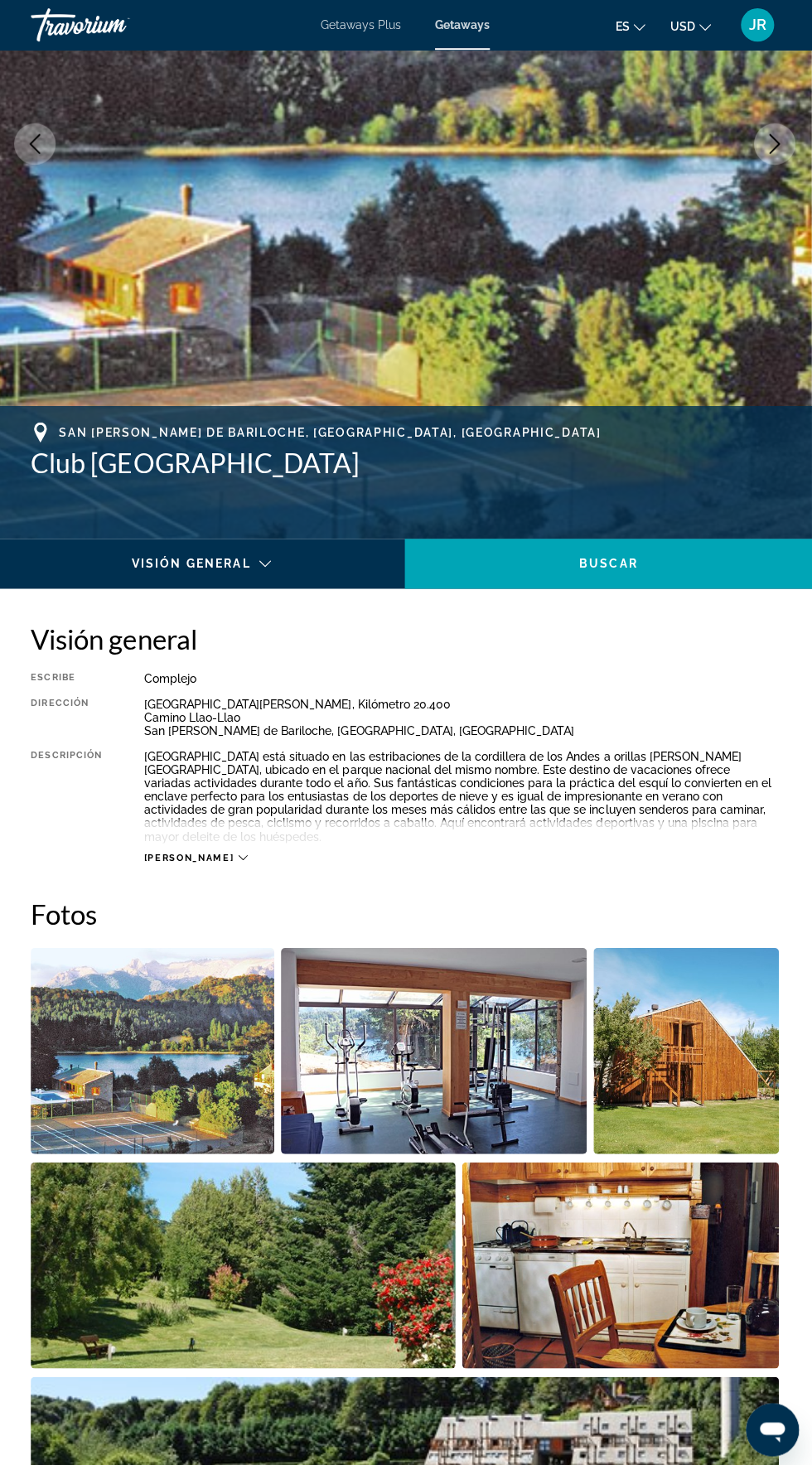
scroll to position [0, 0]
